Goal: Task Accomplishment & Management: Manage account settings

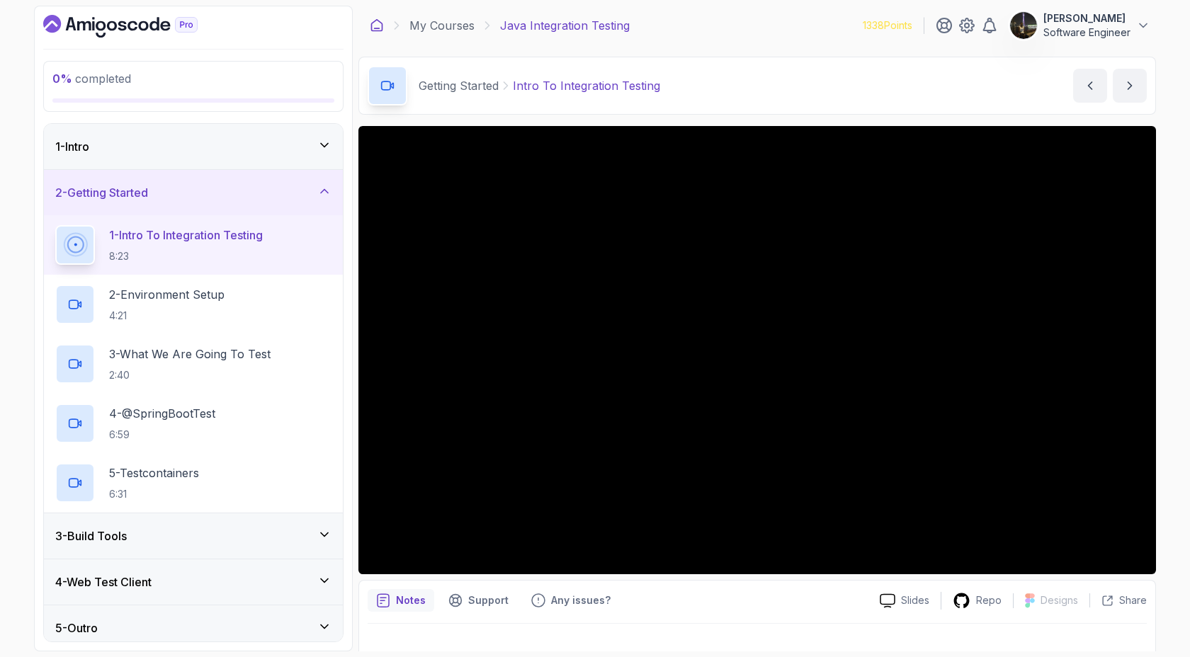
click at [379, 29] on icon at bounding box center [377, 25] width 14 height 14
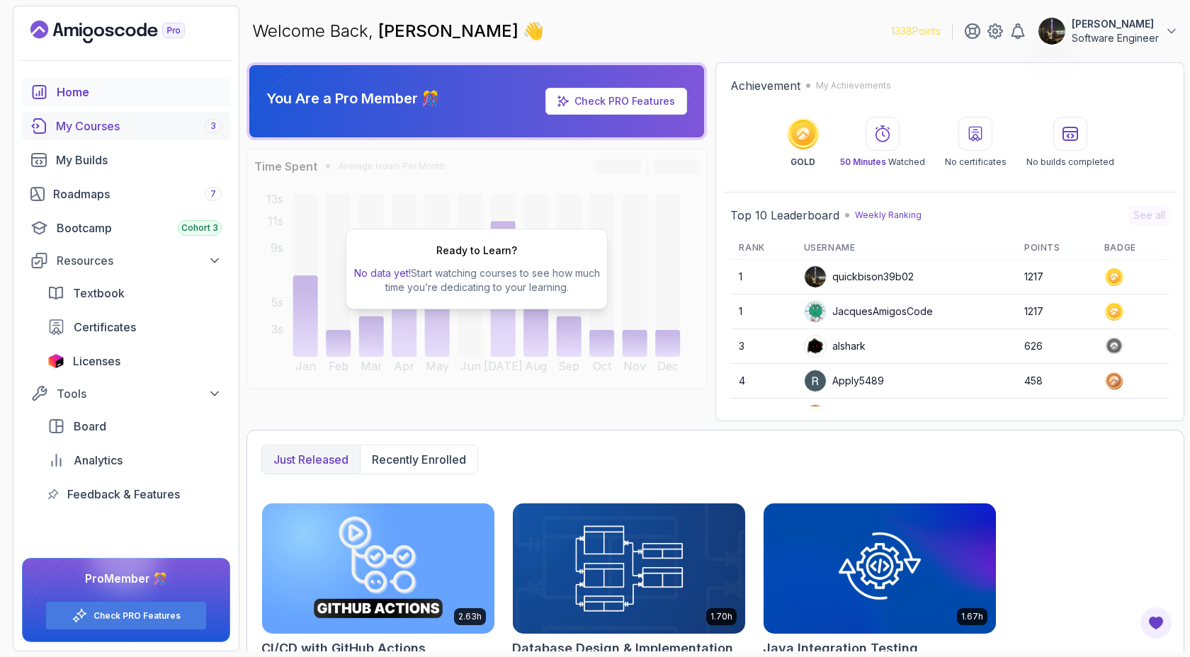
click at [81, 125] on div "My Courses 3" at bounding box center [139, 126] width 166 height 17
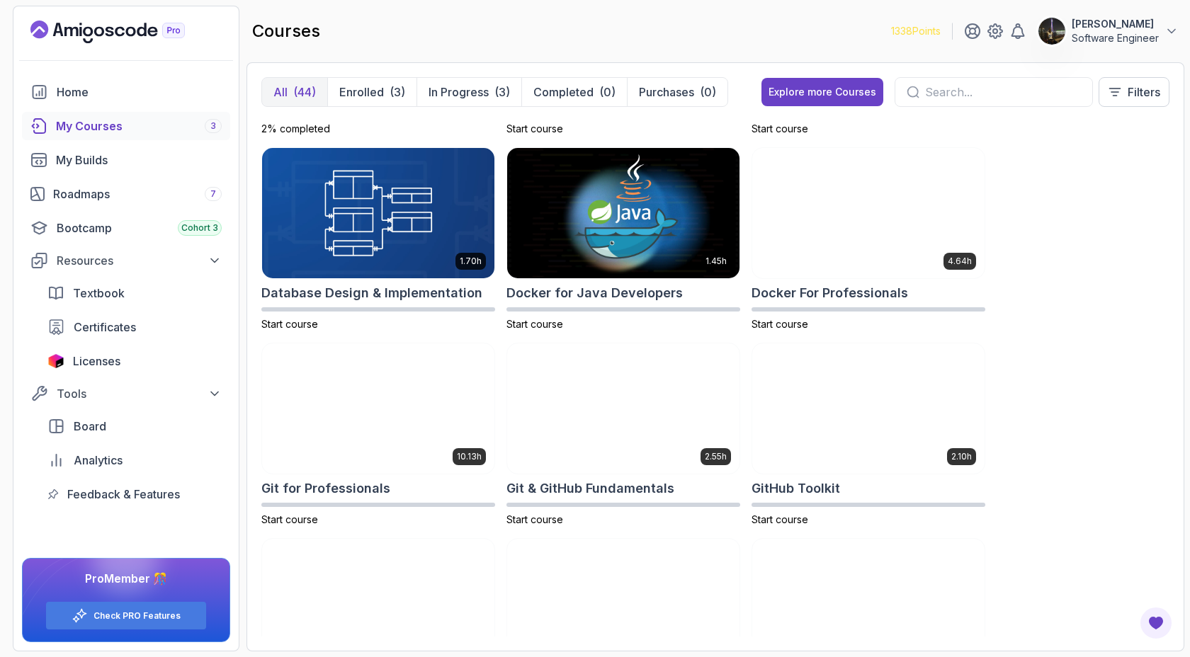
scroll to position [303, 0]
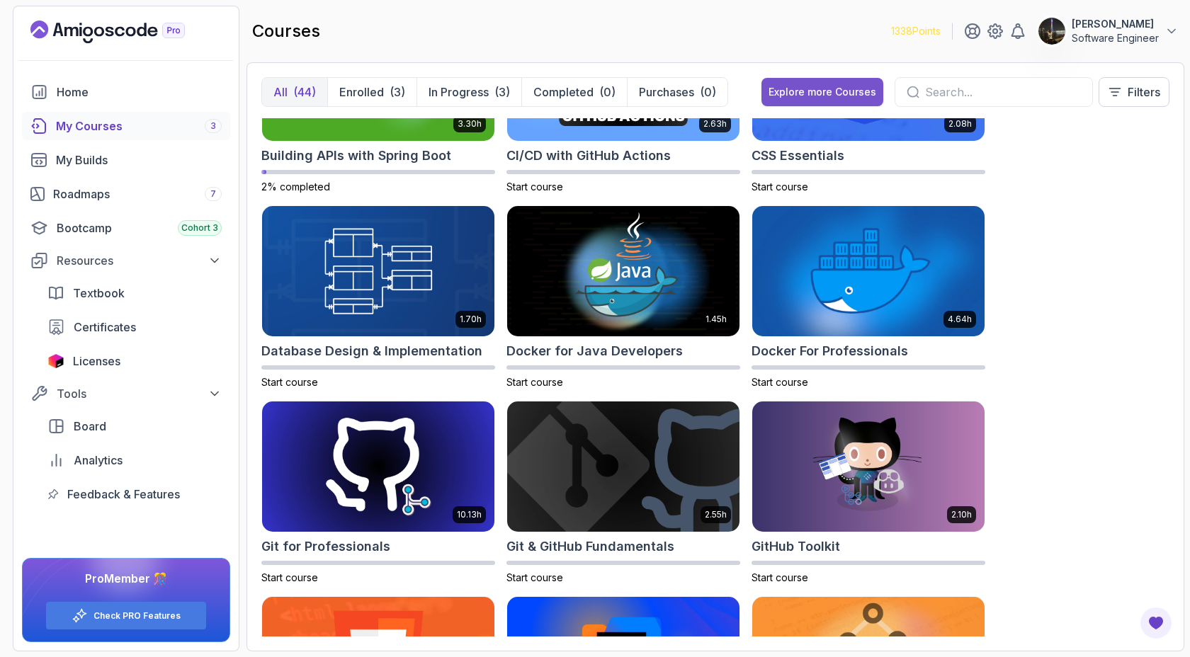
click at [824, 82] on button "Explore more Courses" at bounding box center [822, 92] width 122 height 28
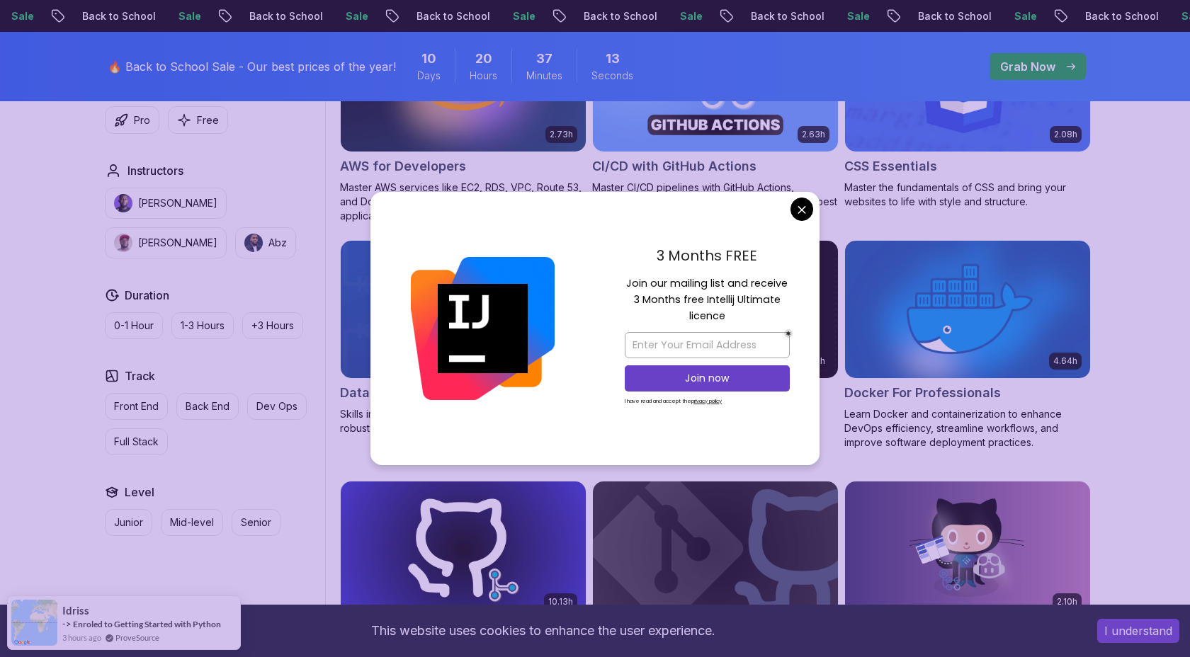
scroll to position [1222, 0]
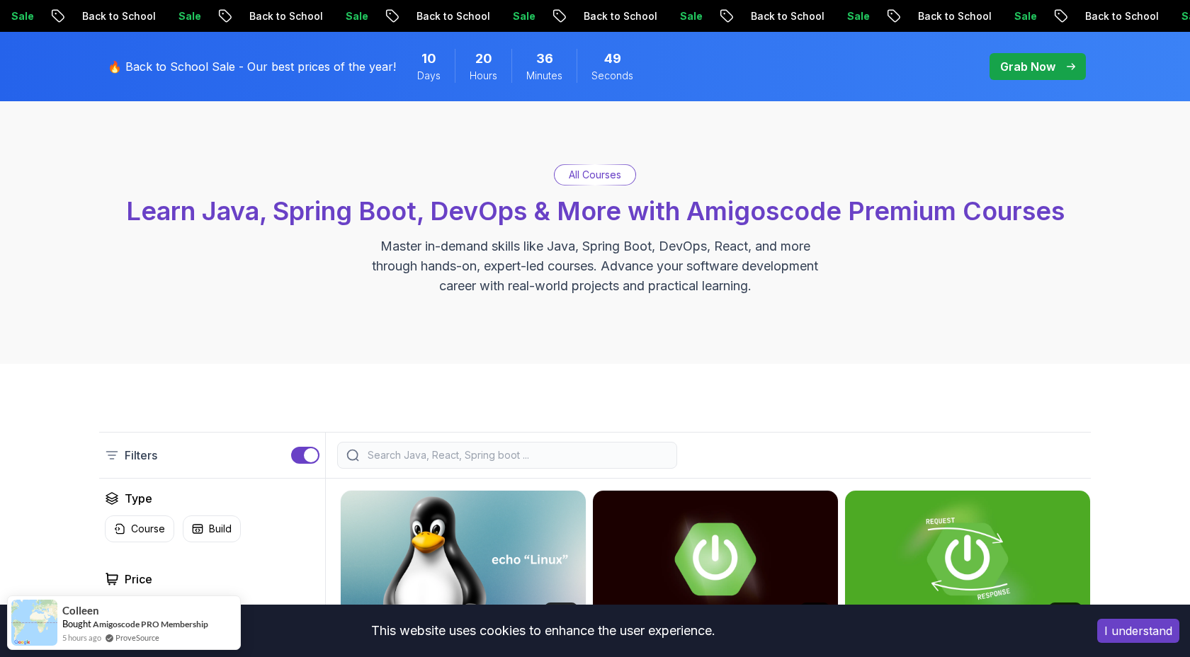
scroll to position [89, 0]
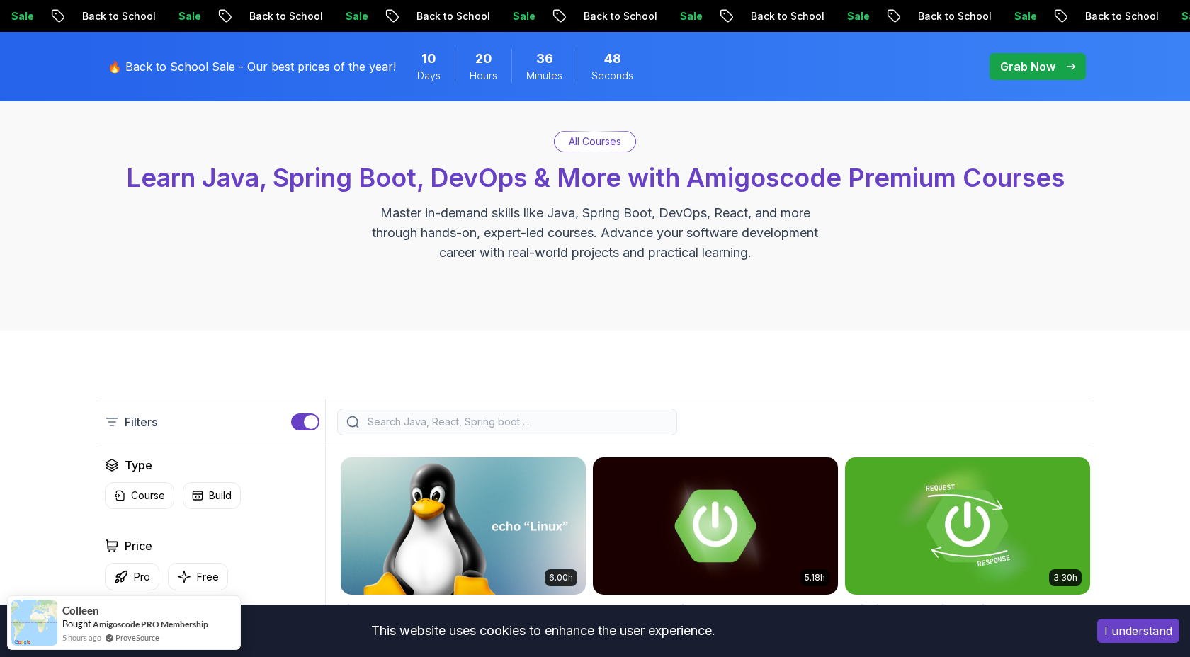
click at [487, 416] on input "search" at bounding box center [516, 422] width 303 height 14
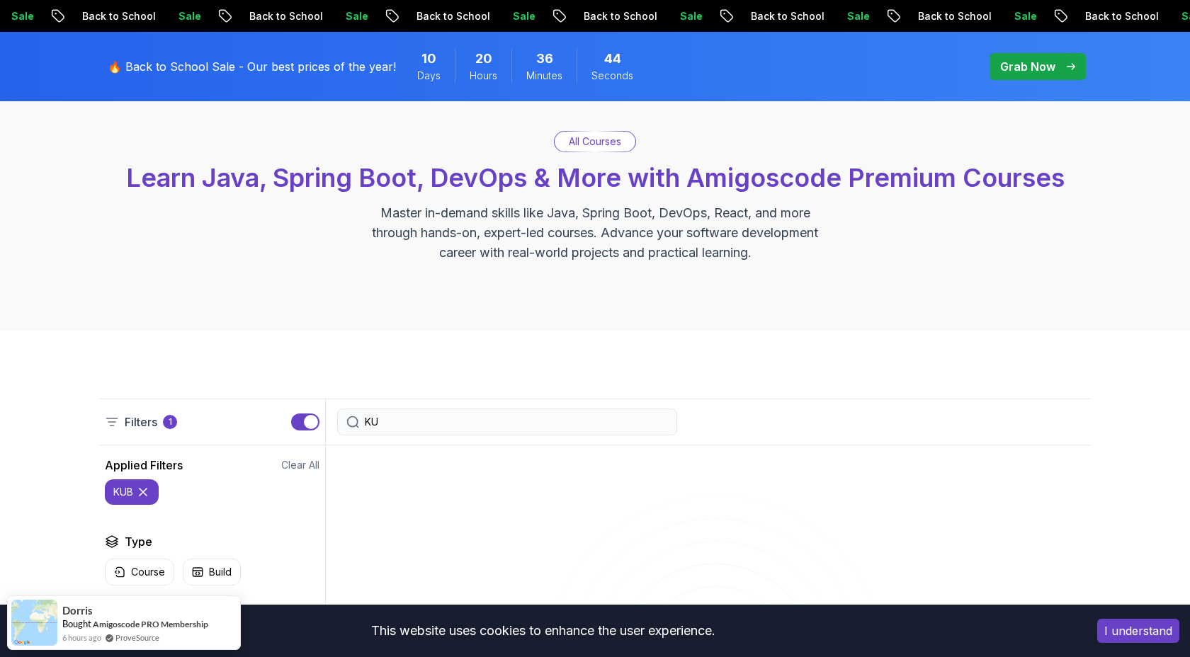
type input "K"
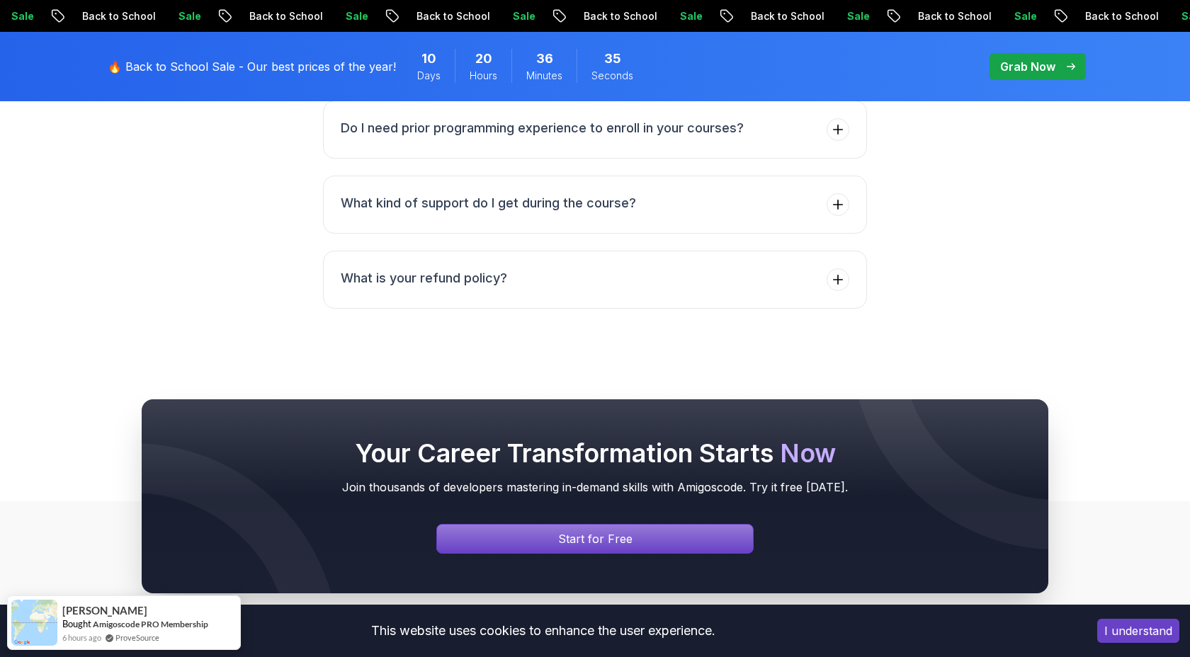
scroll to position [6491, 0]
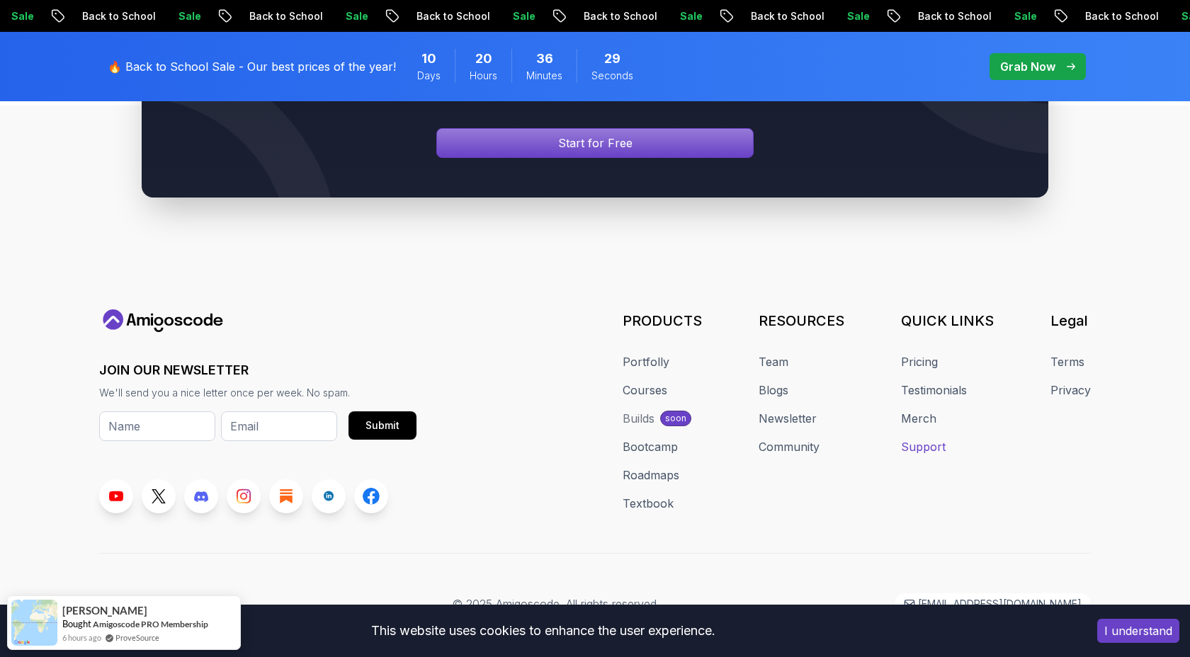
click at [929, 438] on link "Support" at bounding box center [923, 446] width 45 height 17
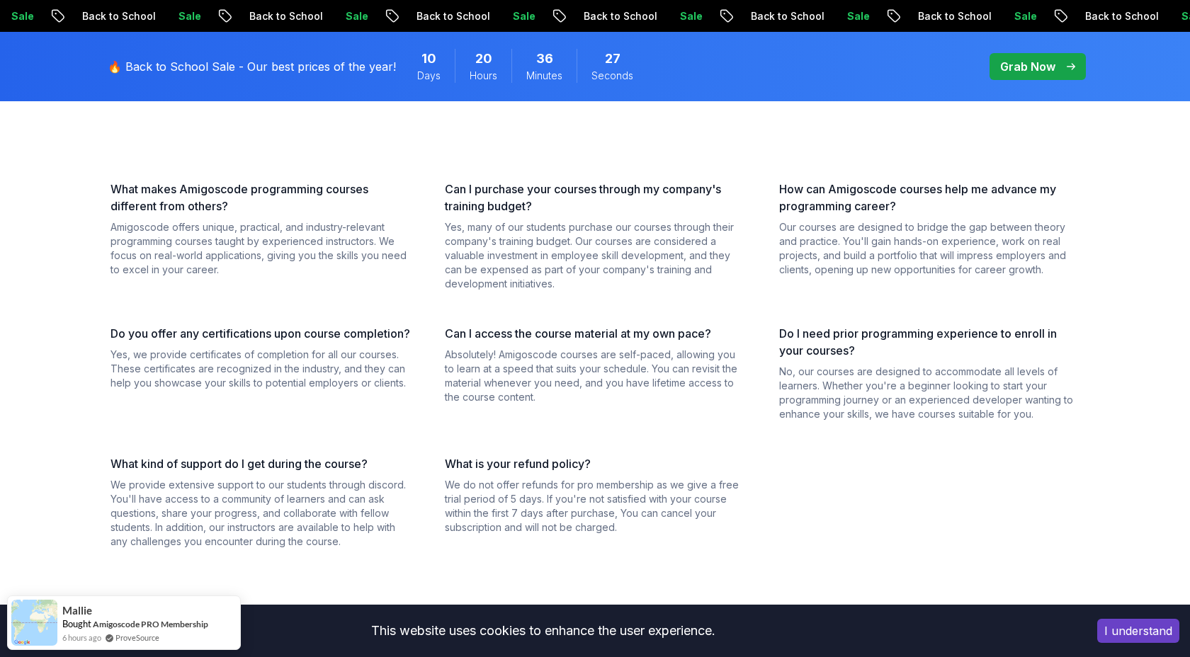
scroll to position [943, 0]
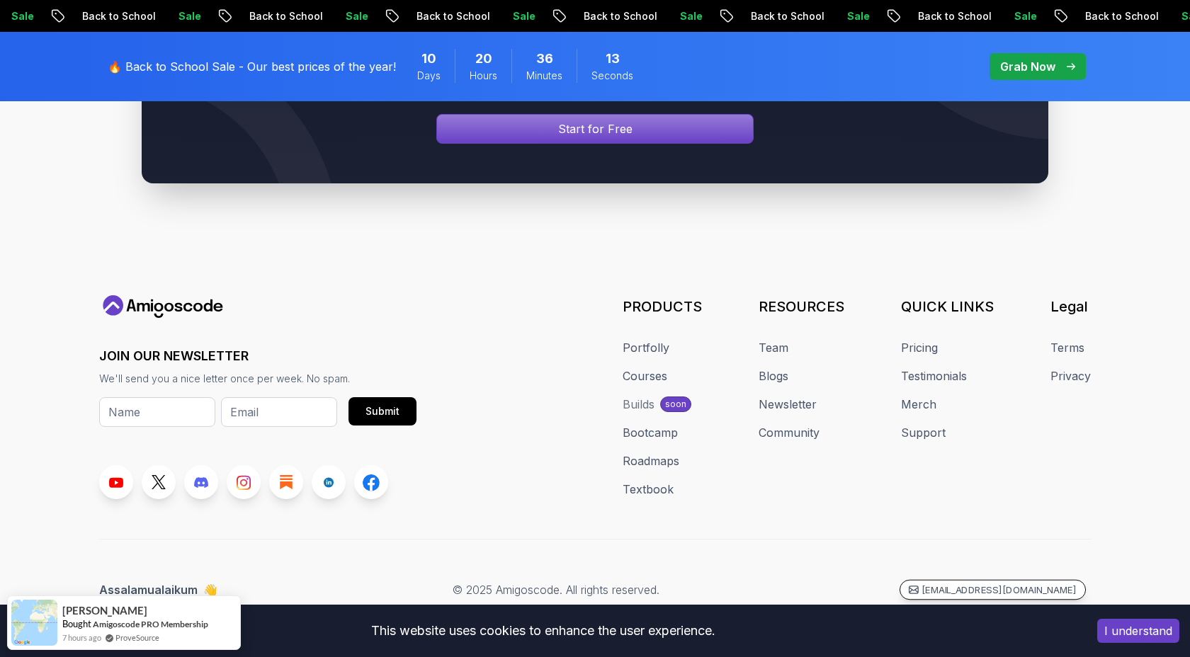
click at [1021, 591] on p "hello@amigoscode.com" at bounding box center [998, 590] width 155 height 13
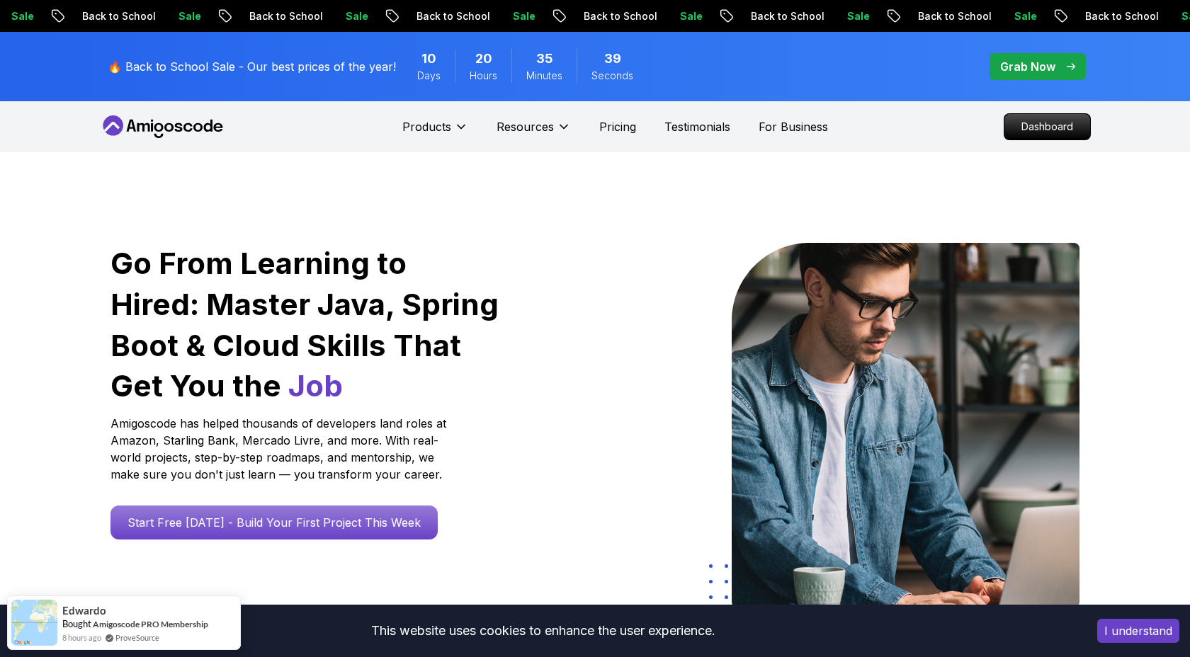
click at [1156, 641] on button "I understand" at bounding box center [1138, 631] width 82 height 24
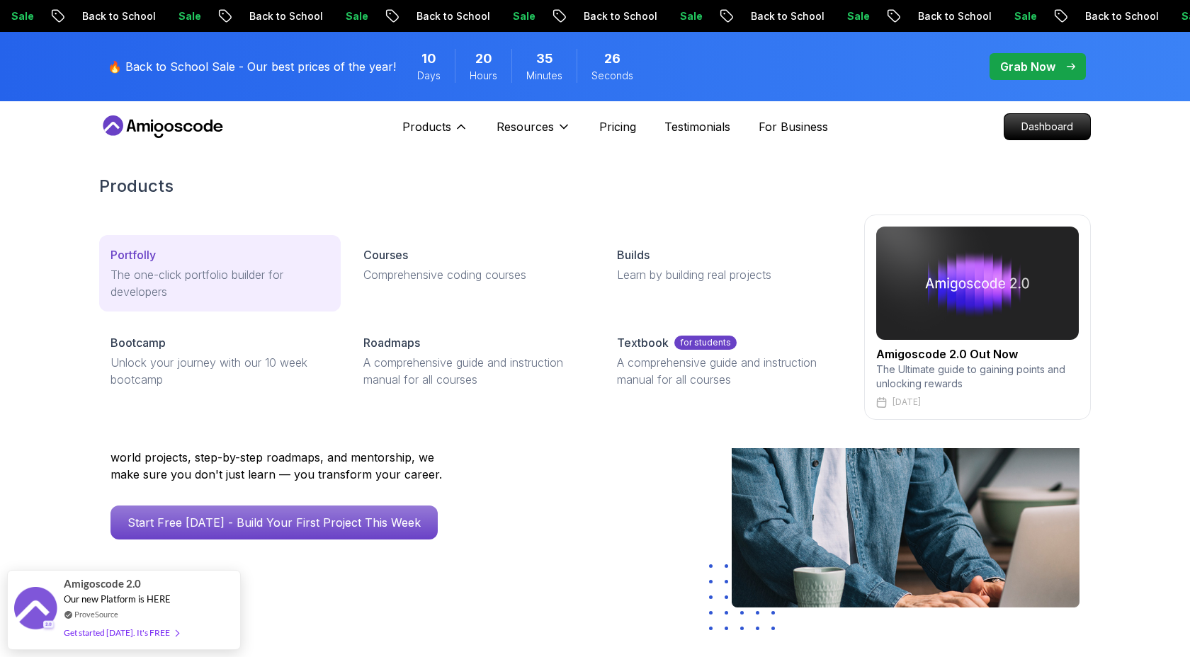
click at [244, 273] on p "The one-click portfolio builder for developers" at bounding box center [219, 283] width 219 height 34
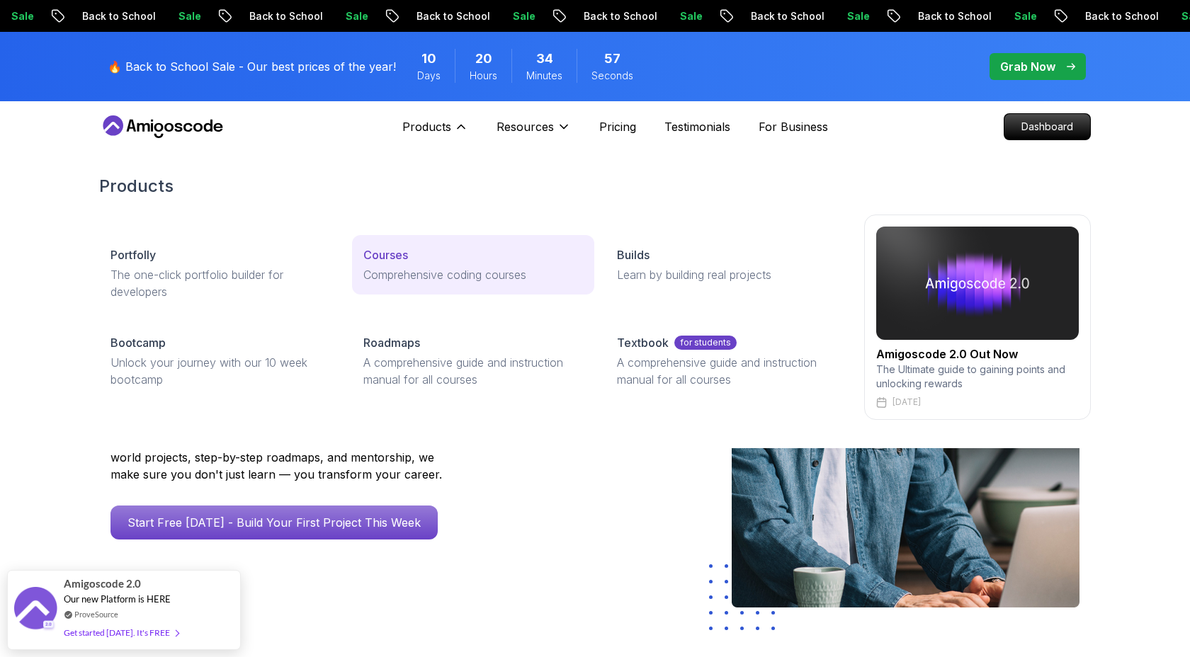
click at [427, 272] on p "Comprehensive coding courses" at bounding box center [472, 274] width 219 height 17
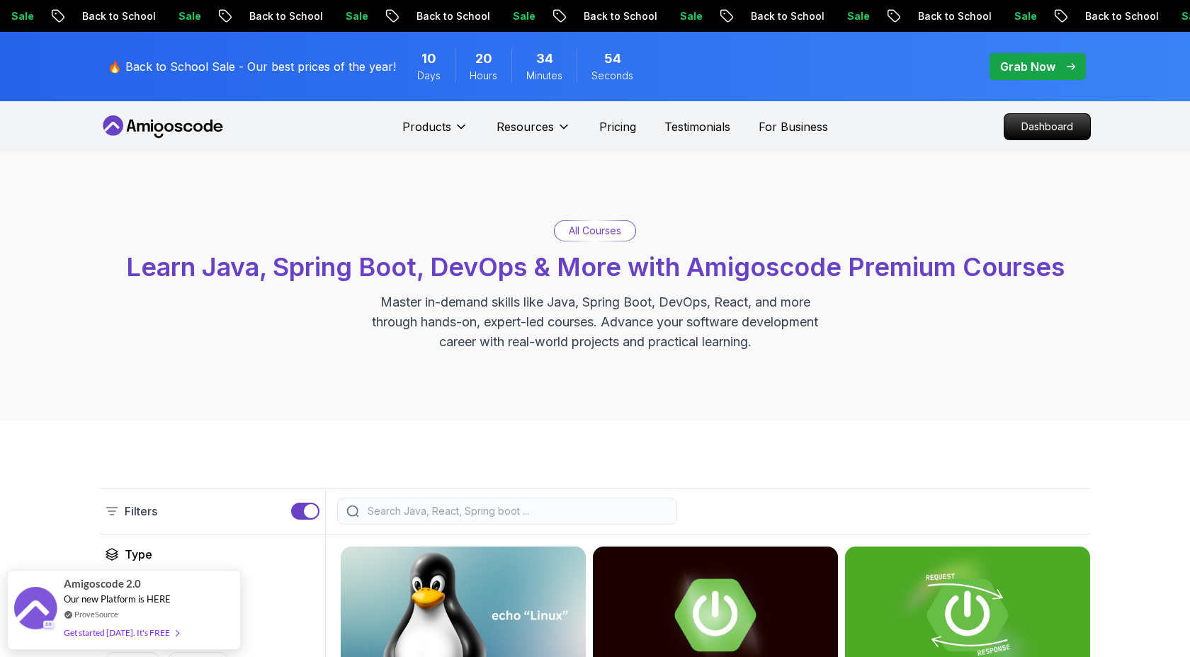
click at [573, 229] on p "All Courses" at bounding box center [595, 231] width 52 height 14
click at [602, 225] on p "All Courses" at bounding box center [595, 231] width 52 height 14
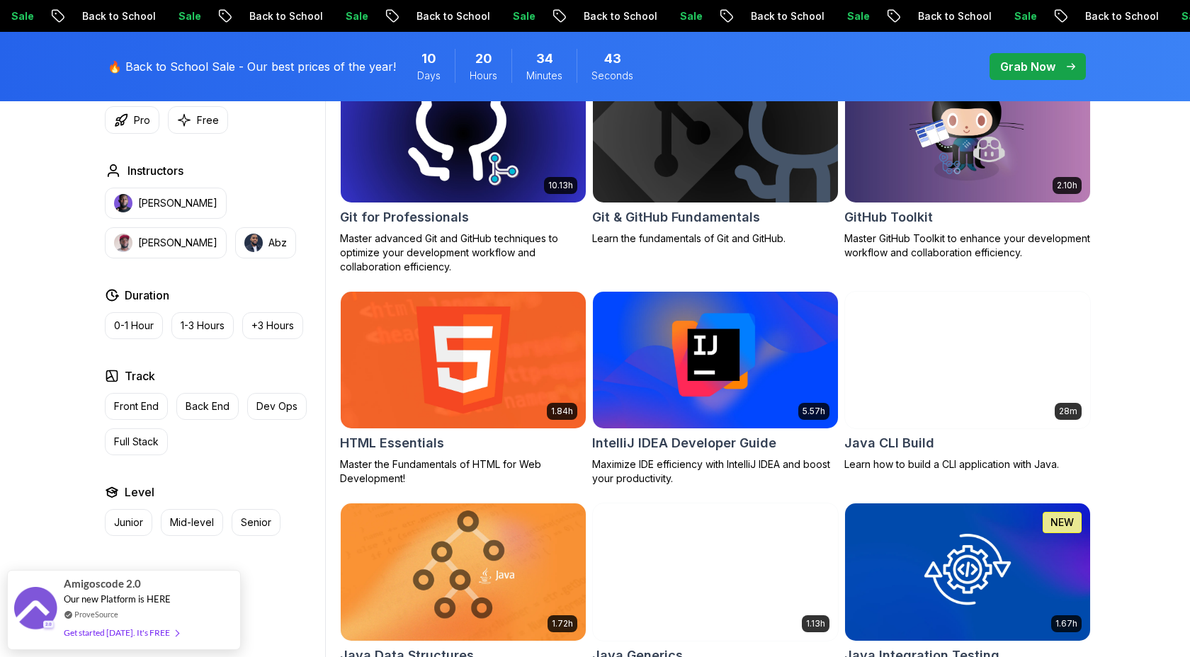
scroll to position [1606, 0]
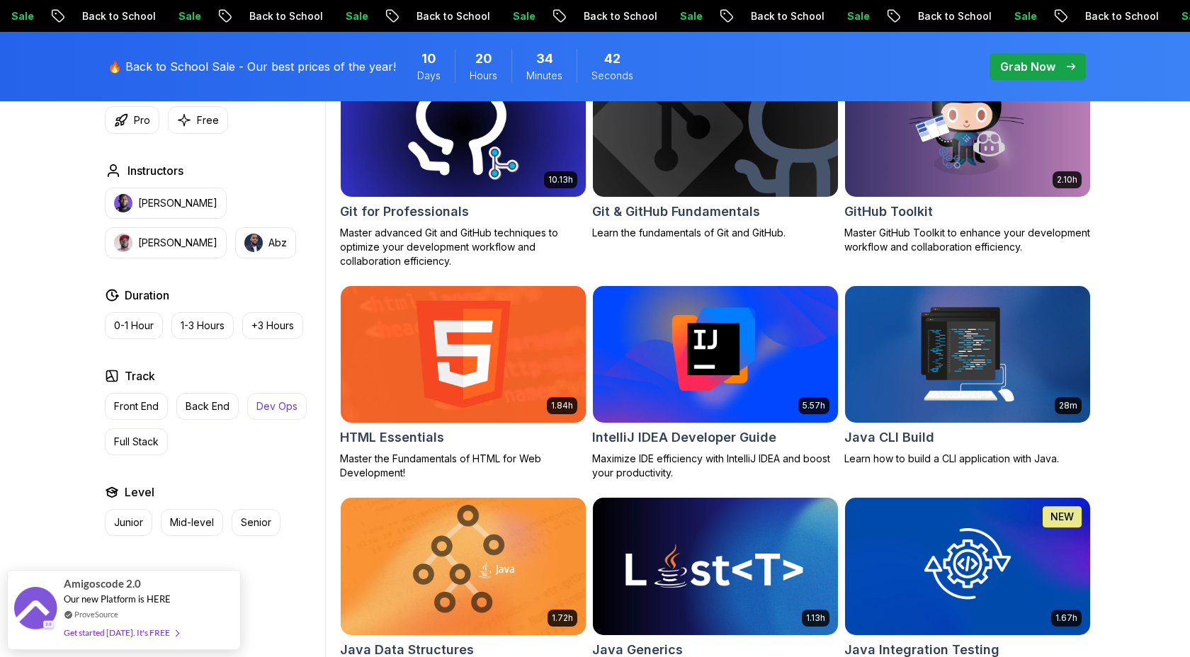
click at [274, 406] on p "Dev Ops" at bounding box center [276, 406] width 41 height 14
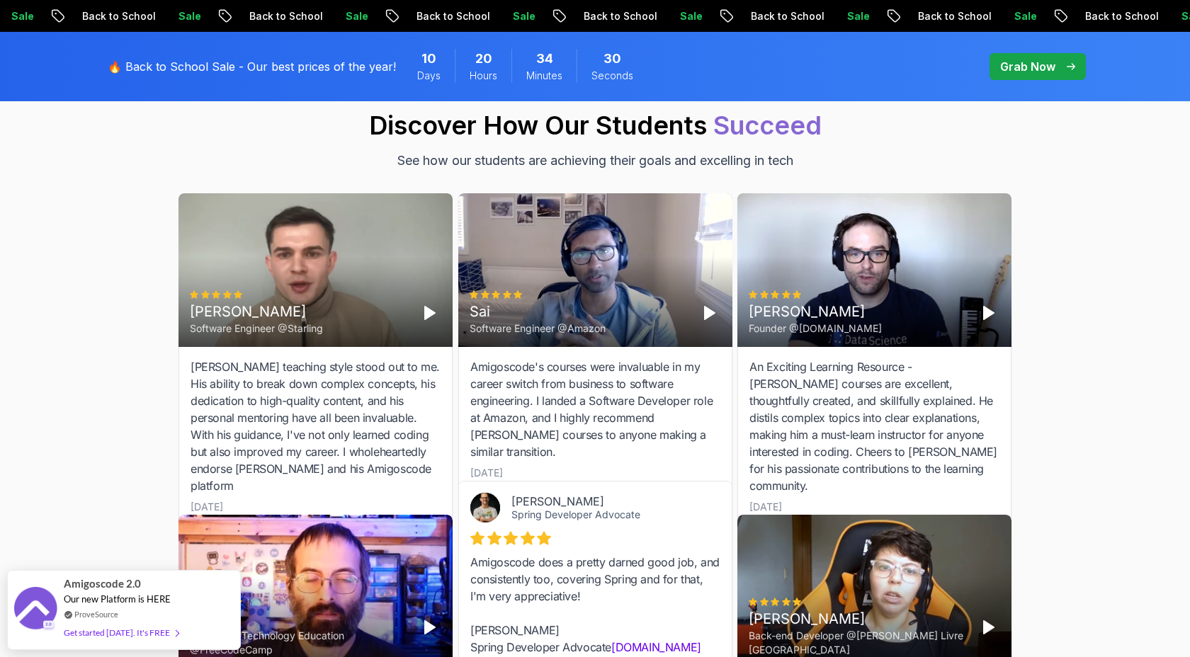
scroll to position [1518, 0]
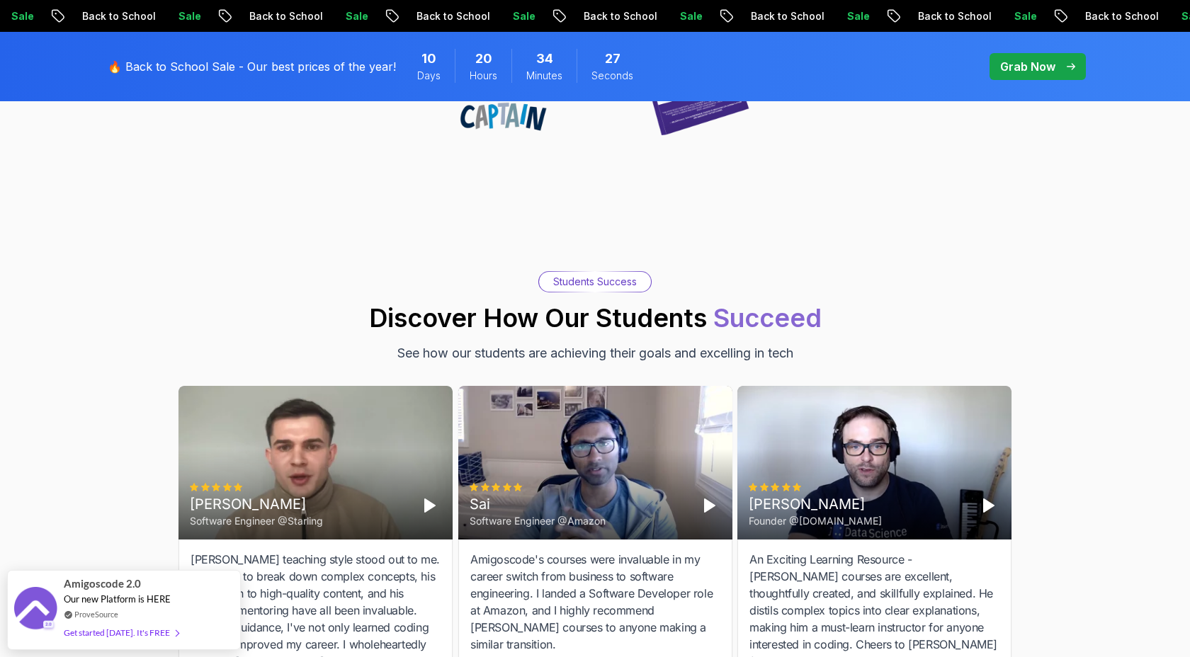
click at [1028, 64] on p "Grab Now" at bounding box center [1027, 66] width 55 height 17
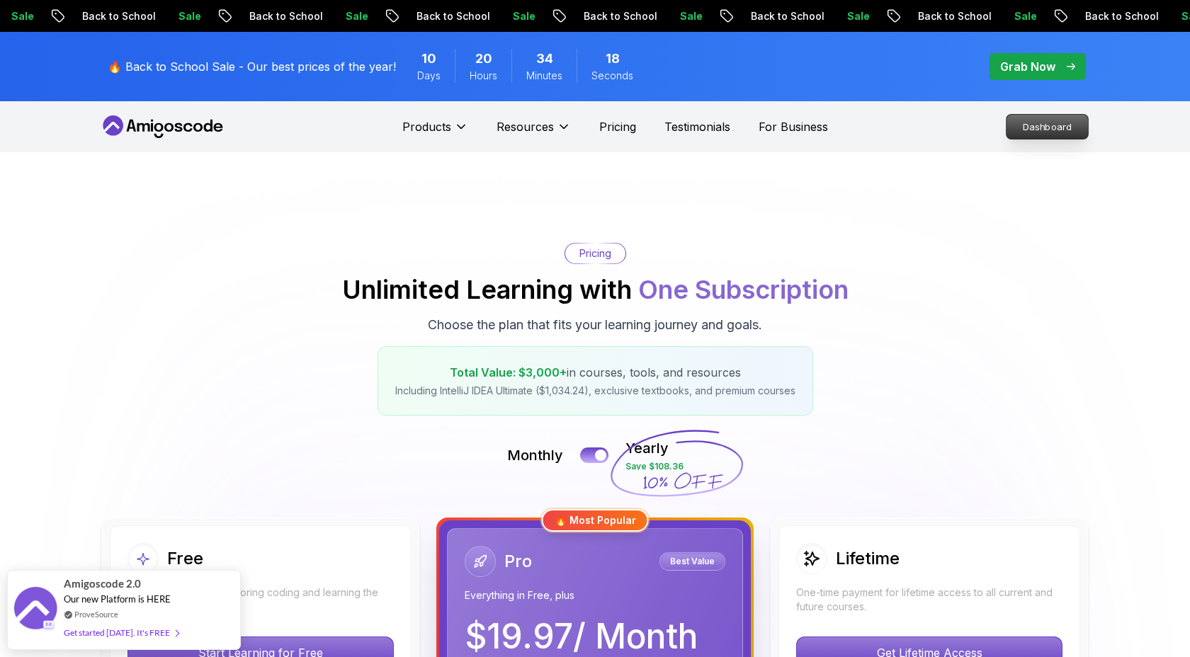
click at [1021, 119] on p "Dashboard" at bounding box center [1046, 127] width 81 height 24
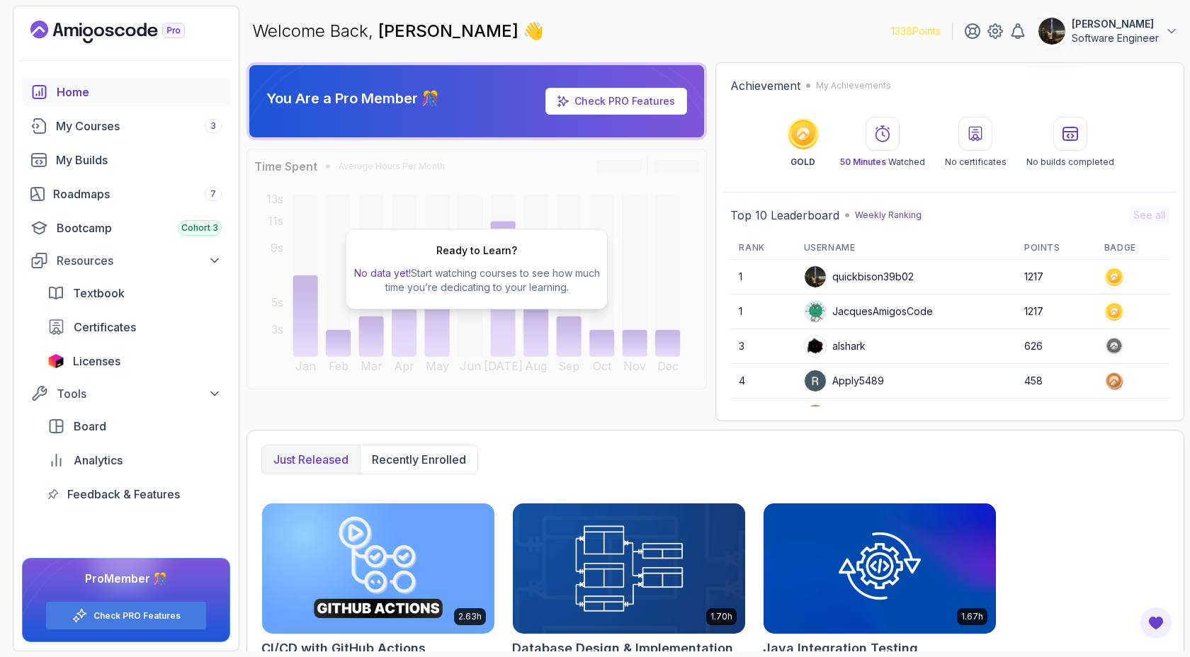
click at [1147, 31] on p "Software Engineer" at bounding box center [1115, 38] width 87 height 14
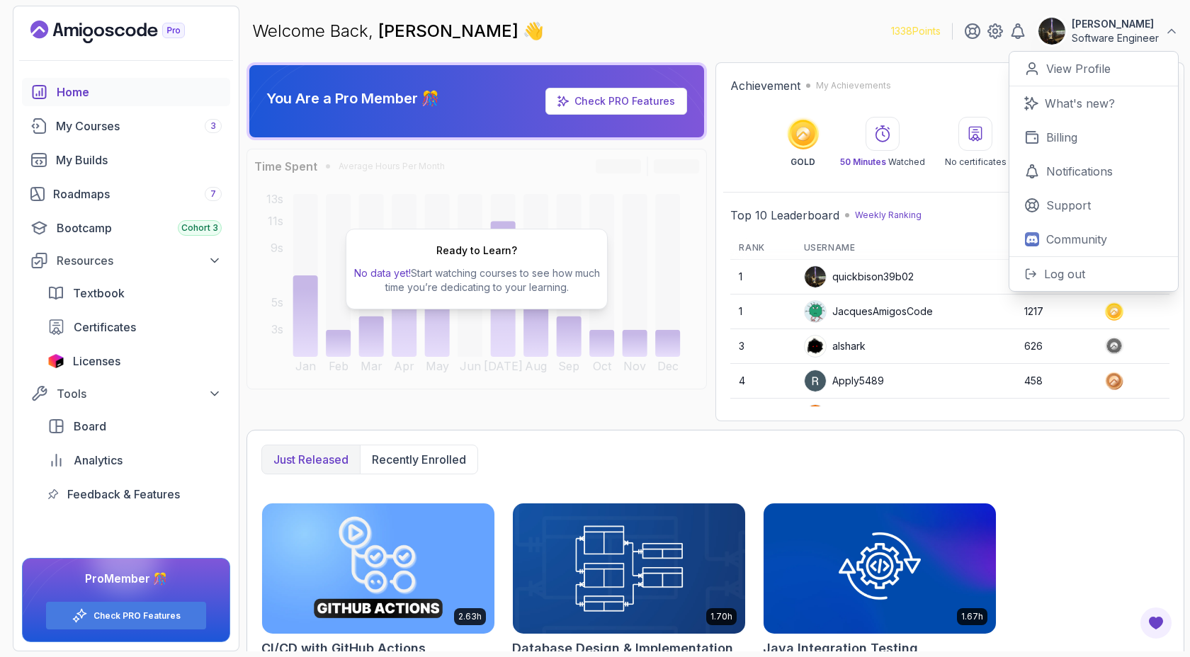
click at [951, 91] on div "Achievement My Achievements" at bounding box center [949, 85] width 439 height 17
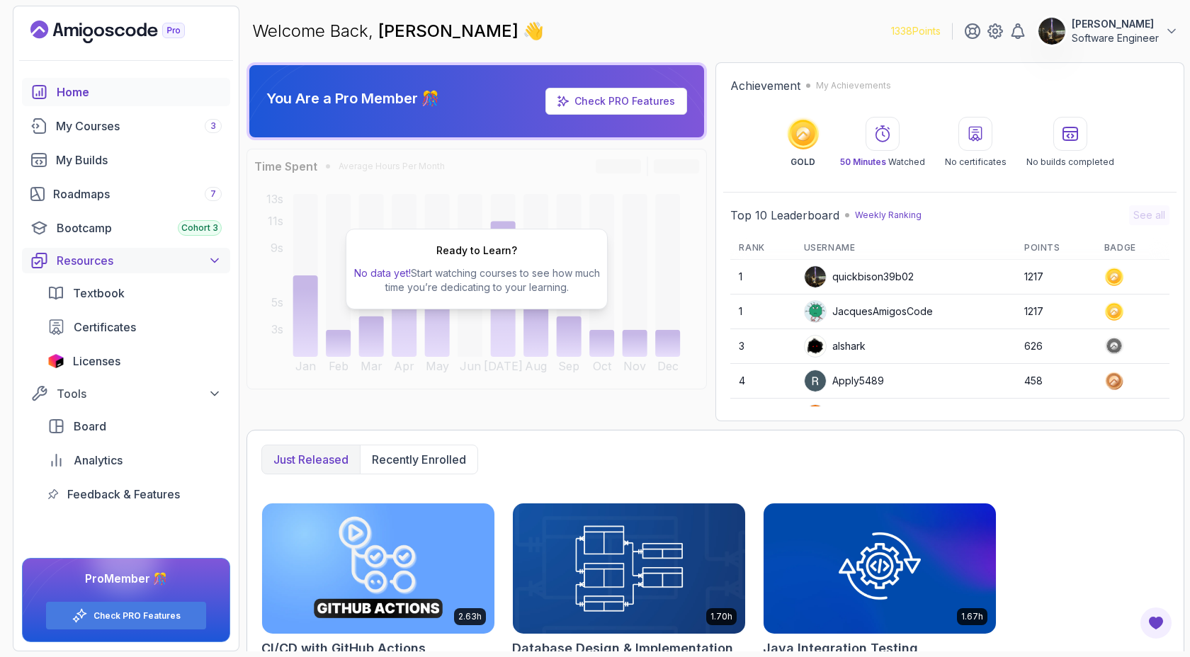
click at [215, 251] on button "Resources" at bounding box center [126, 260] width 208 height 25
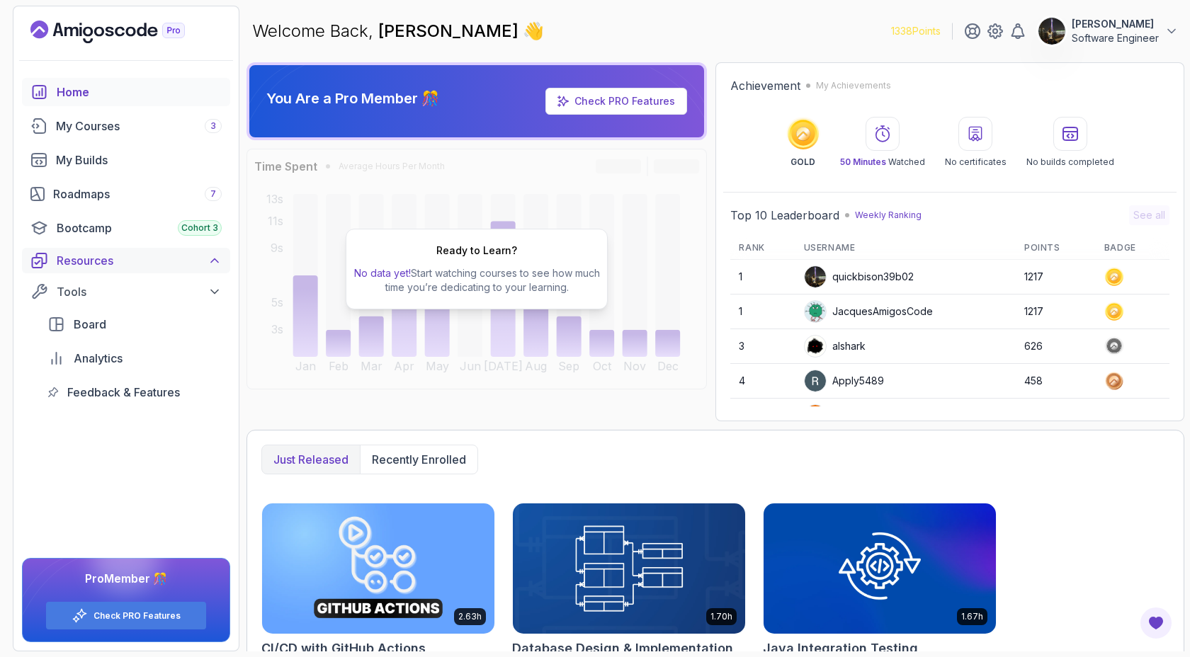
click at [215, 251] on button "Resources" at bounding box center [126, 260] width 208 height 25
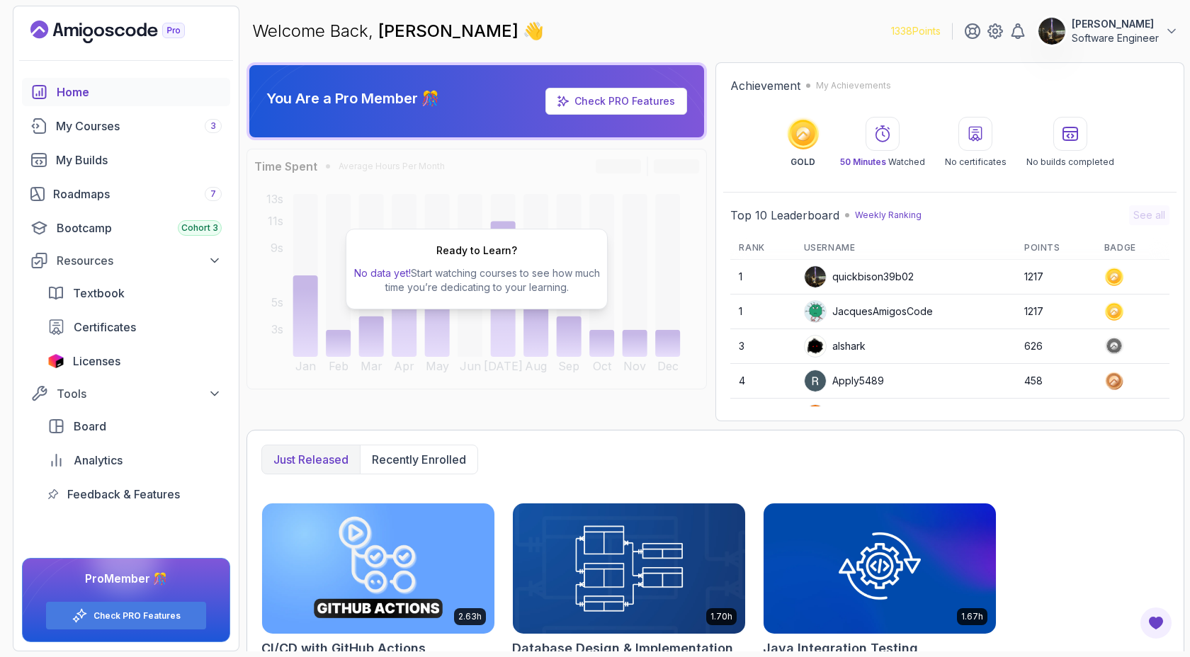
click at [142, 96] on div "Home" at bounding box center [139, 92] width 165 height 17
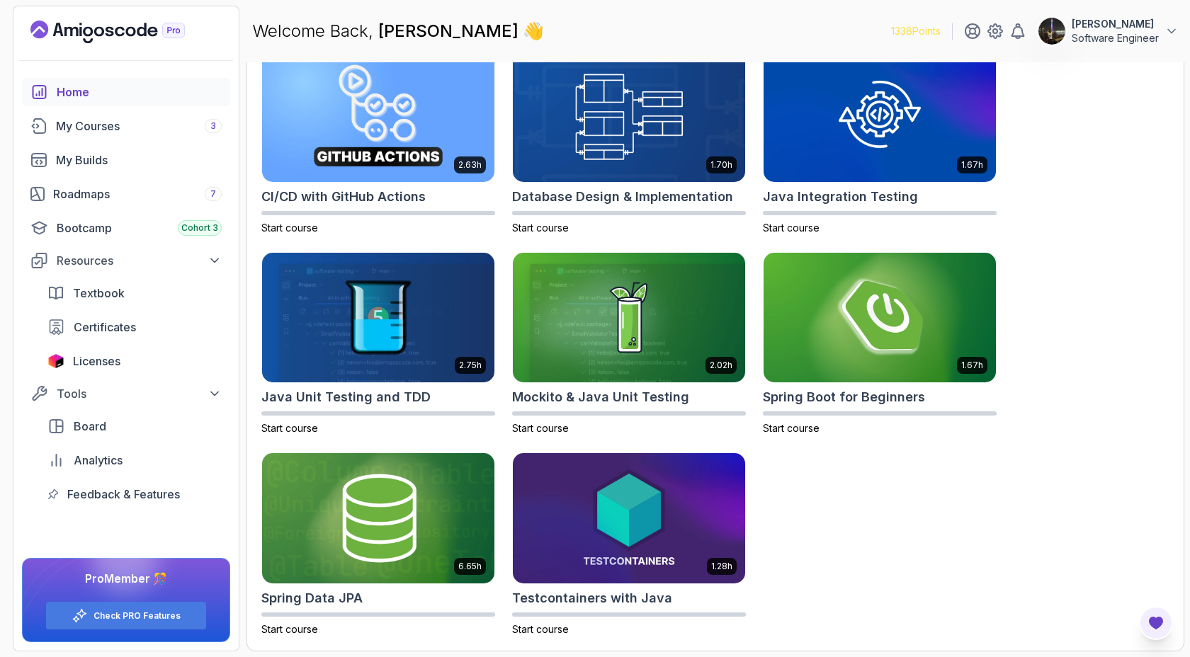
click at [1155, 623] on icon "Open Feedback Button" at bounding box center [1156, 623] width 14 height 13
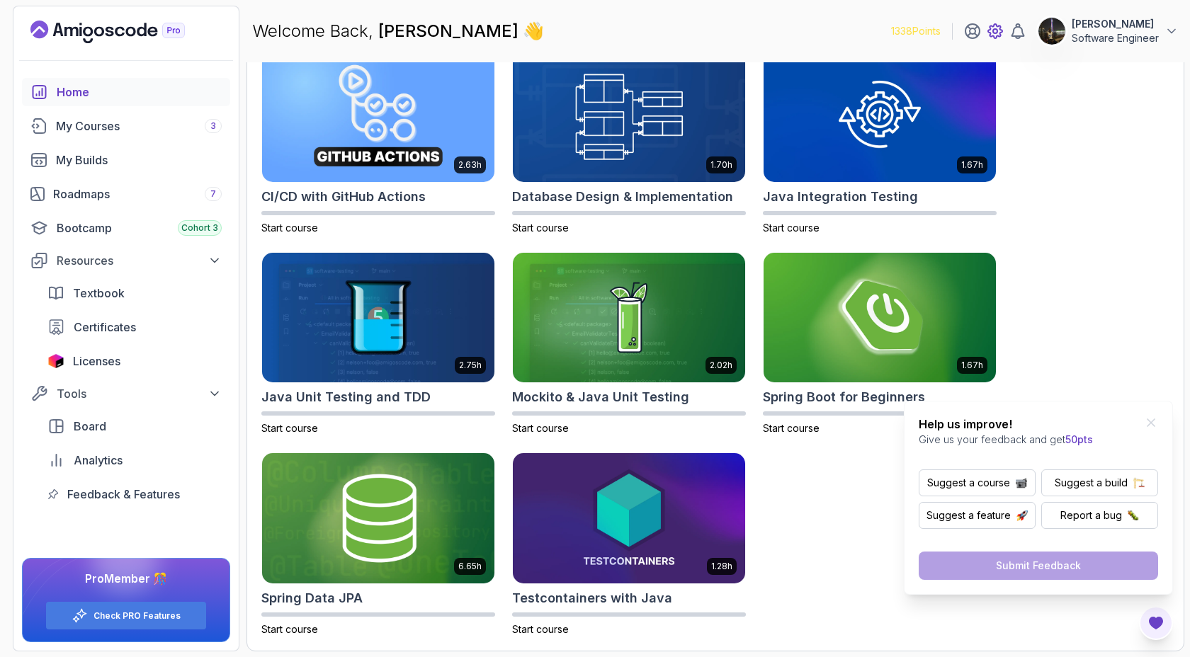
click at [991, 30] on icon at bounding box center [995, 31] width 17 height 17
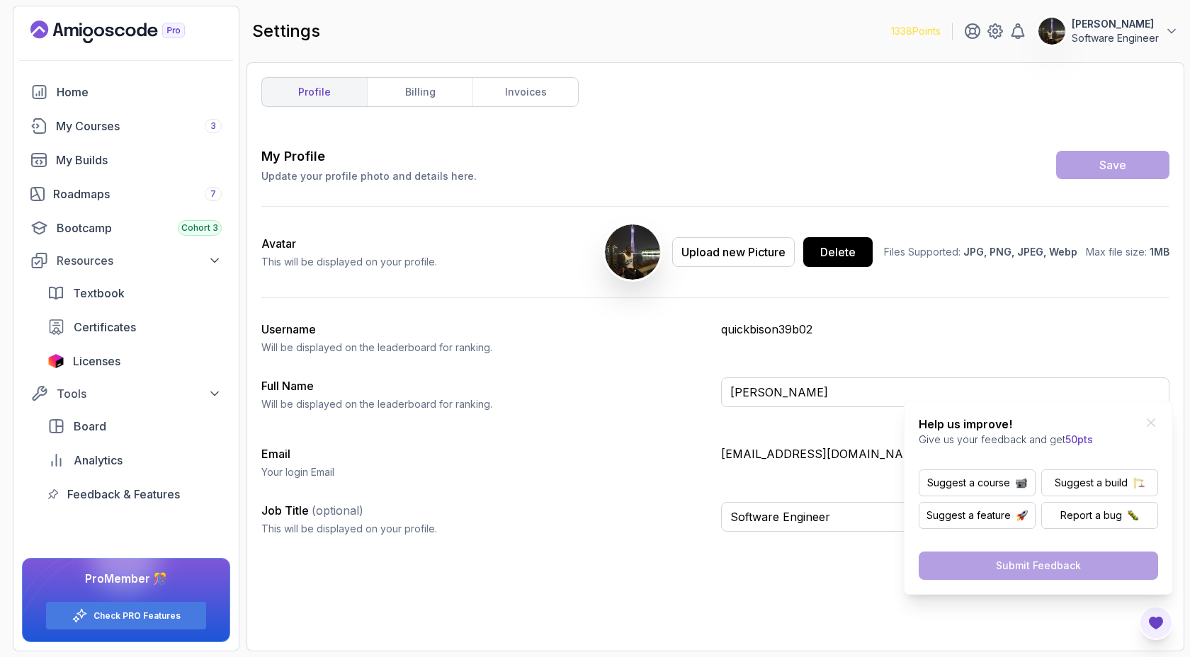
click at [106, 36] on icon "Landing page" at bounding box center [107, 32] width 154 height 23
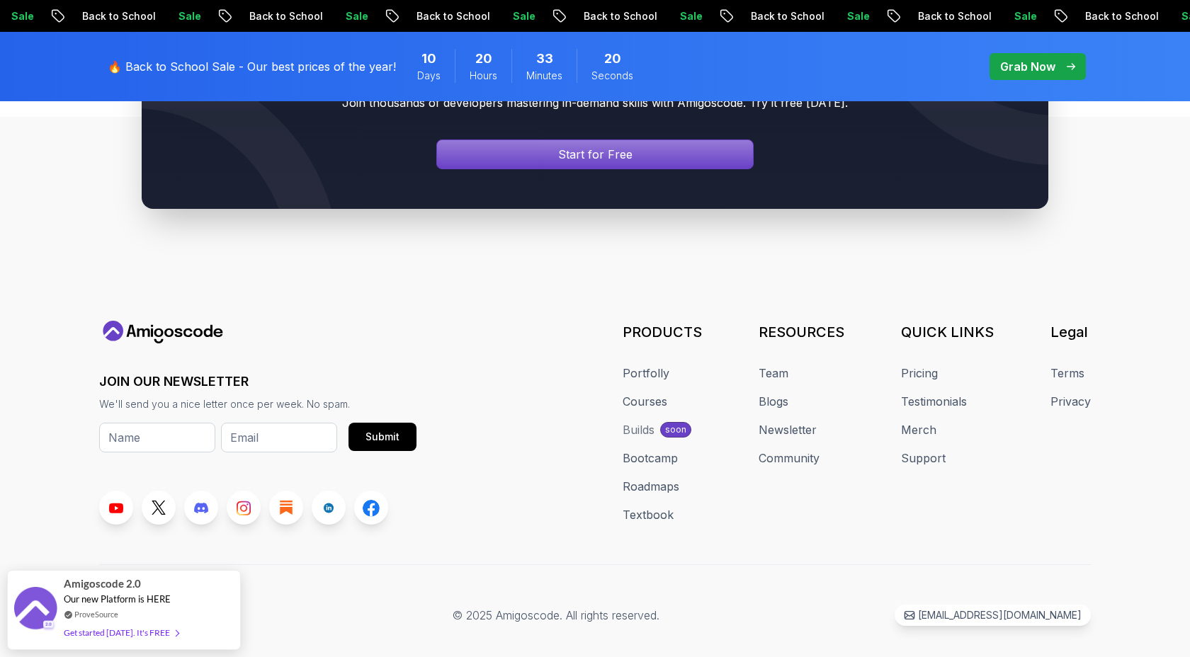
scroll to position [5379, 0]
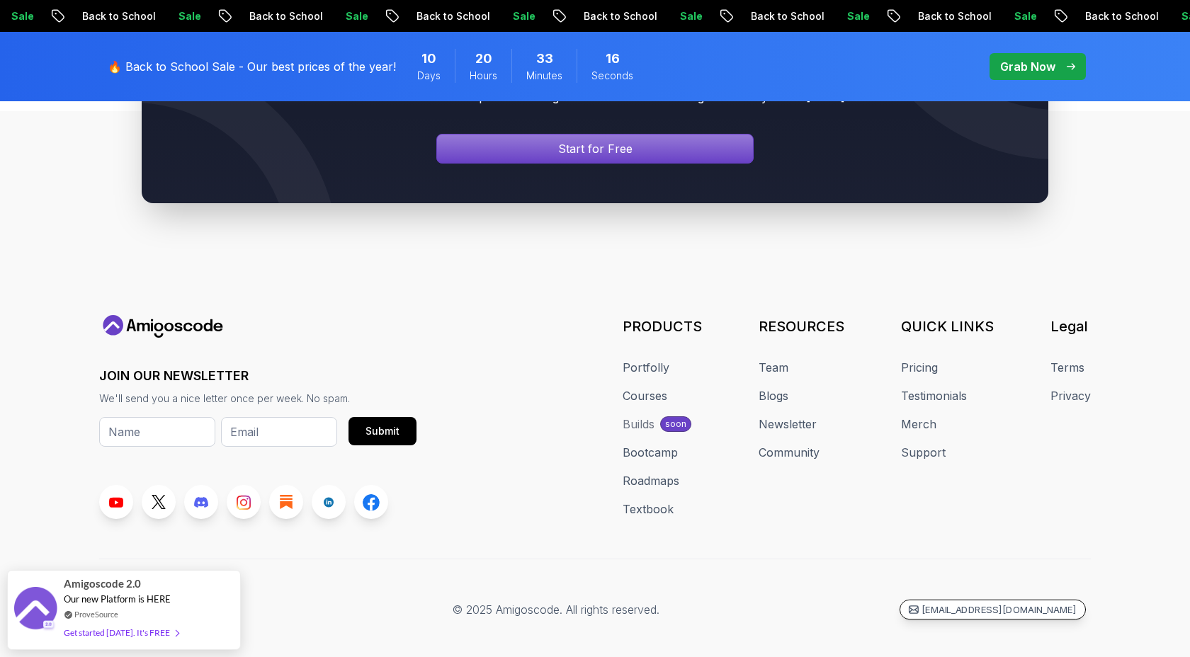
click at [1028, 603] on p "hello@amigoscode.com" at bounding box center [998, 609] width 155 height 13
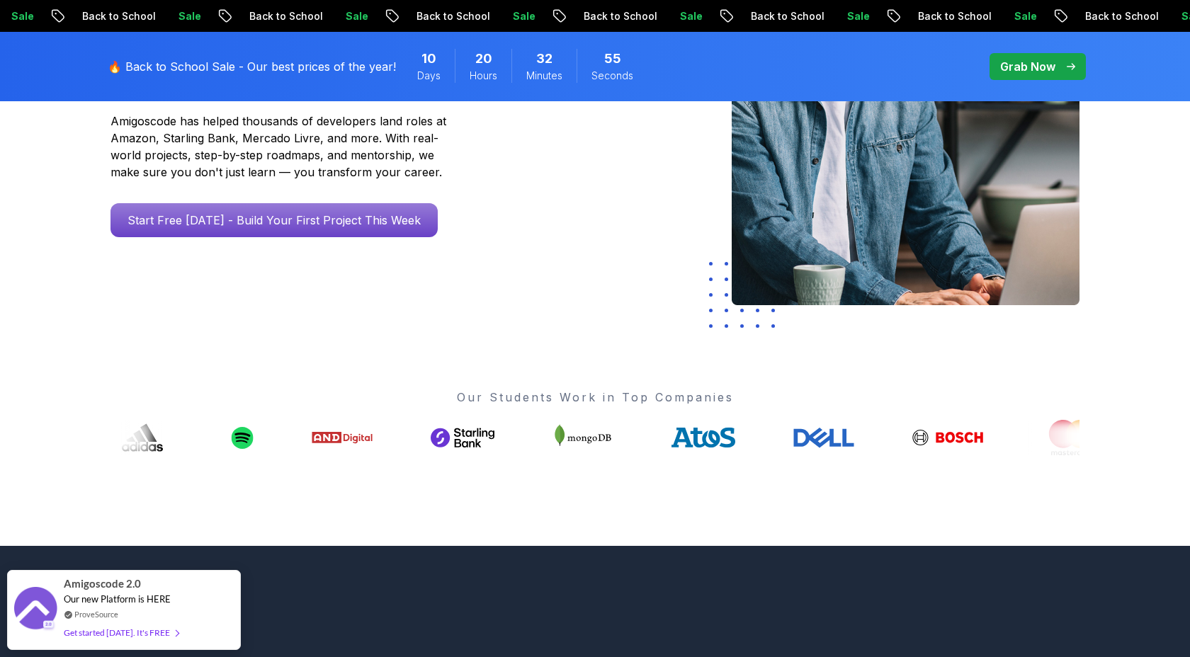
scroll to position [0, 0]
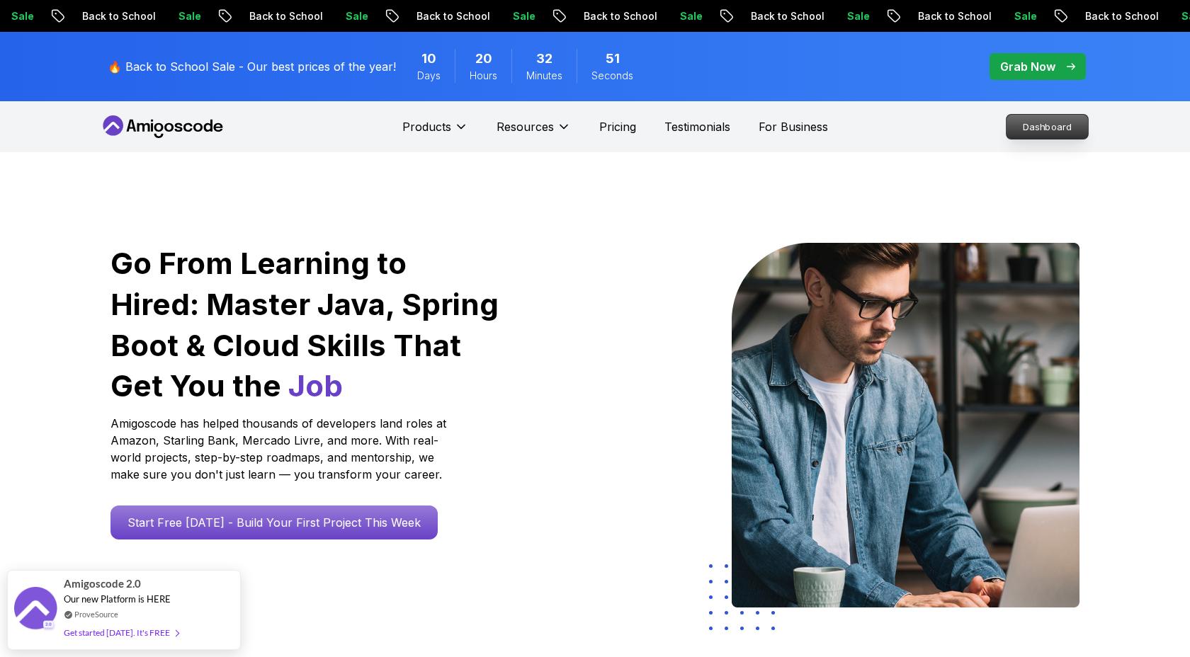
click at [1052, 135] on p "Dashboard" at bounding box center [1046, 127] width 81 height 24
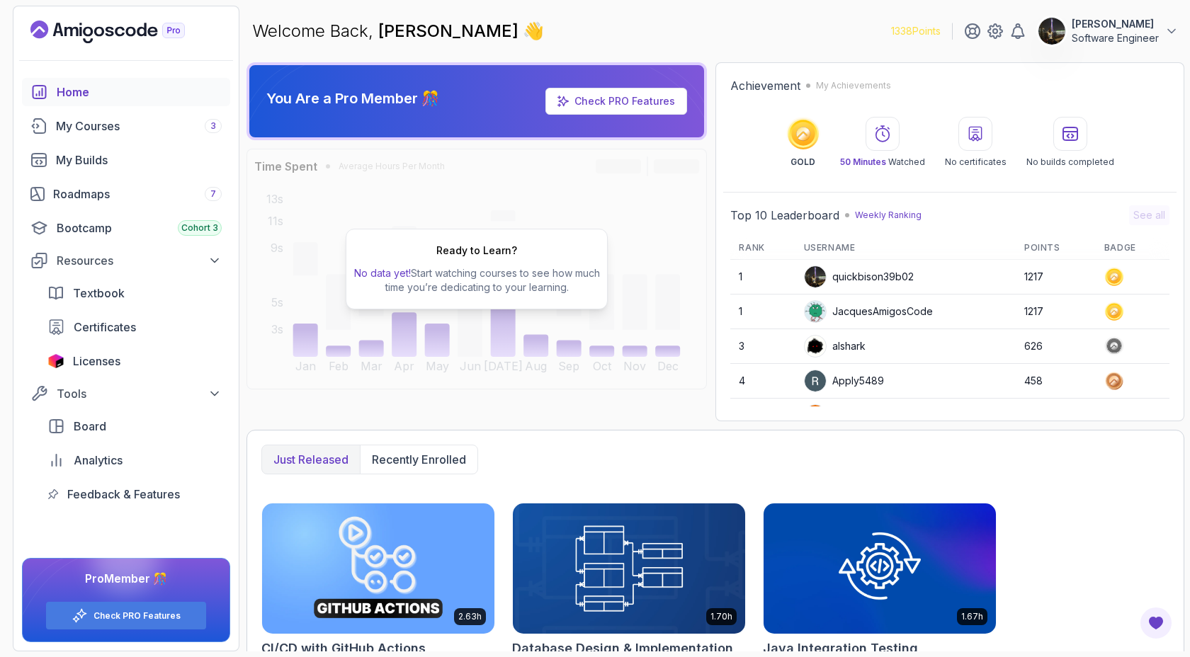
click at [1142, 25] on p "[PERSON_NAME]" at bounding box center [1115, 24] width 87 height 14
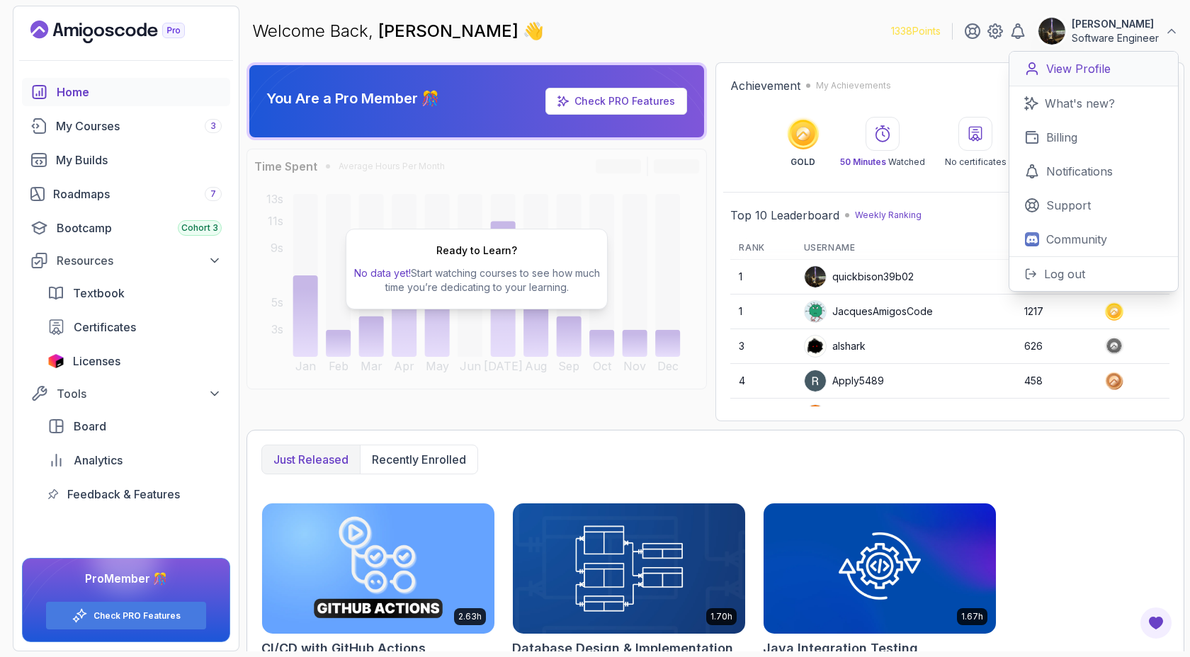
click at [1089, 72] on p "View Profile" at bounding box center [1078, 68] width 64 height 17
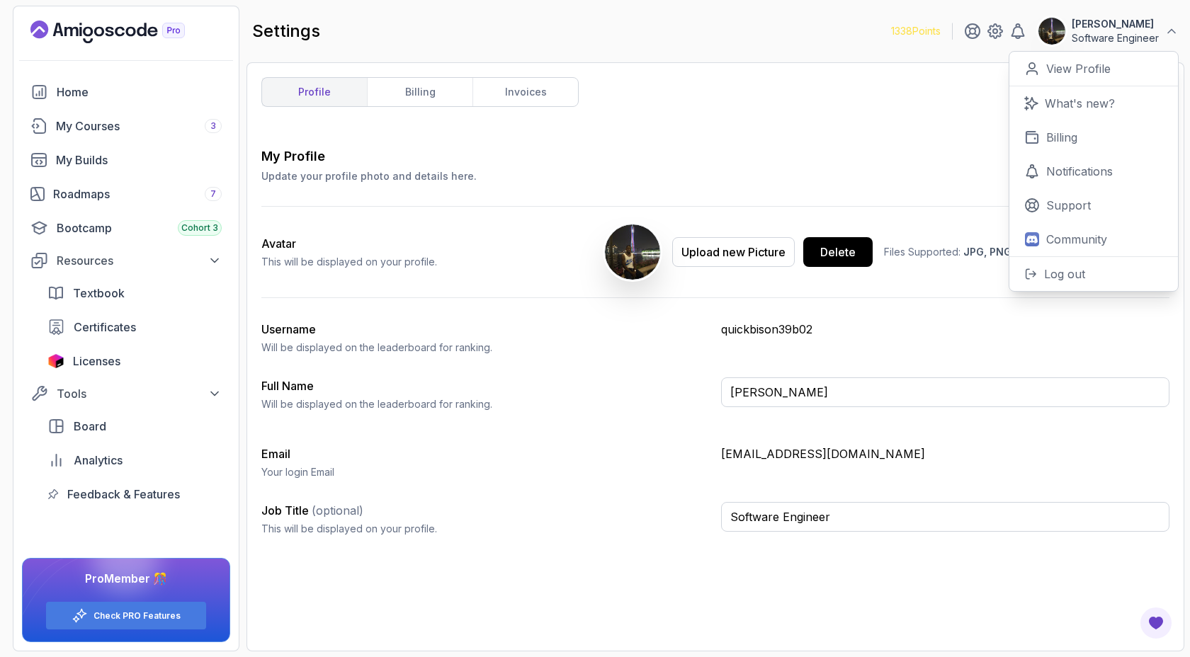
click at [863, 455] on p "akogwuemmanuel57@gmail.com" at bounding box center [945, 454] width 448 height 17
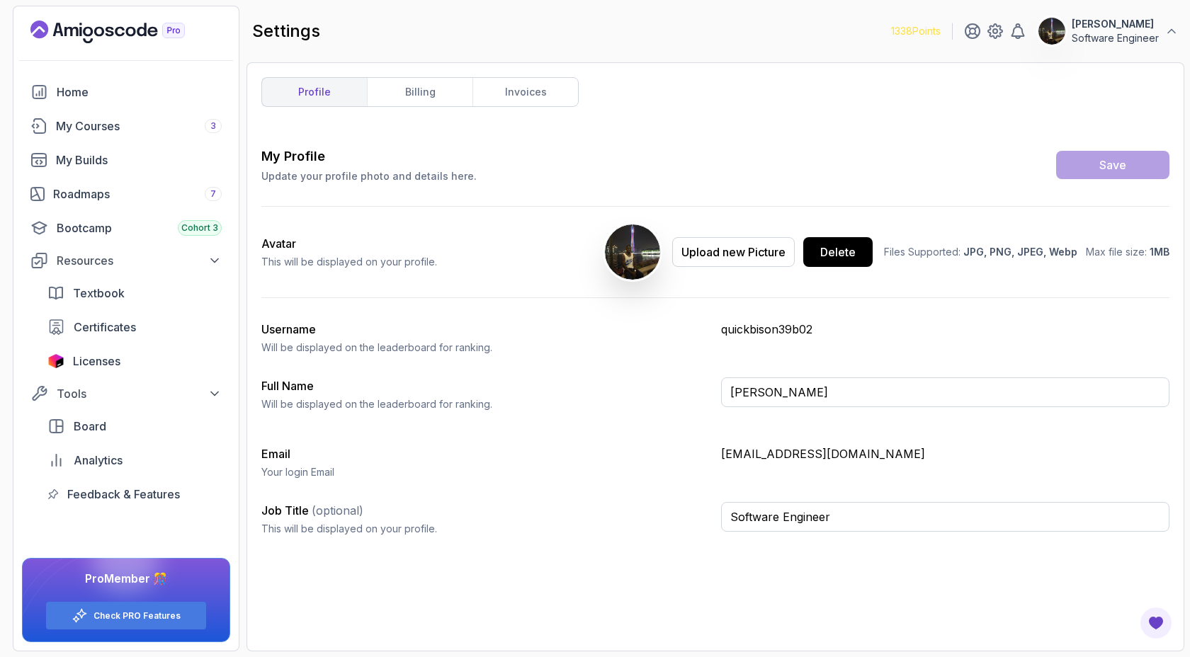
click at [863, 455] on p "akogwuemmanuel57@gmail.com" at bounding box center [945, 454] width 448 height 17
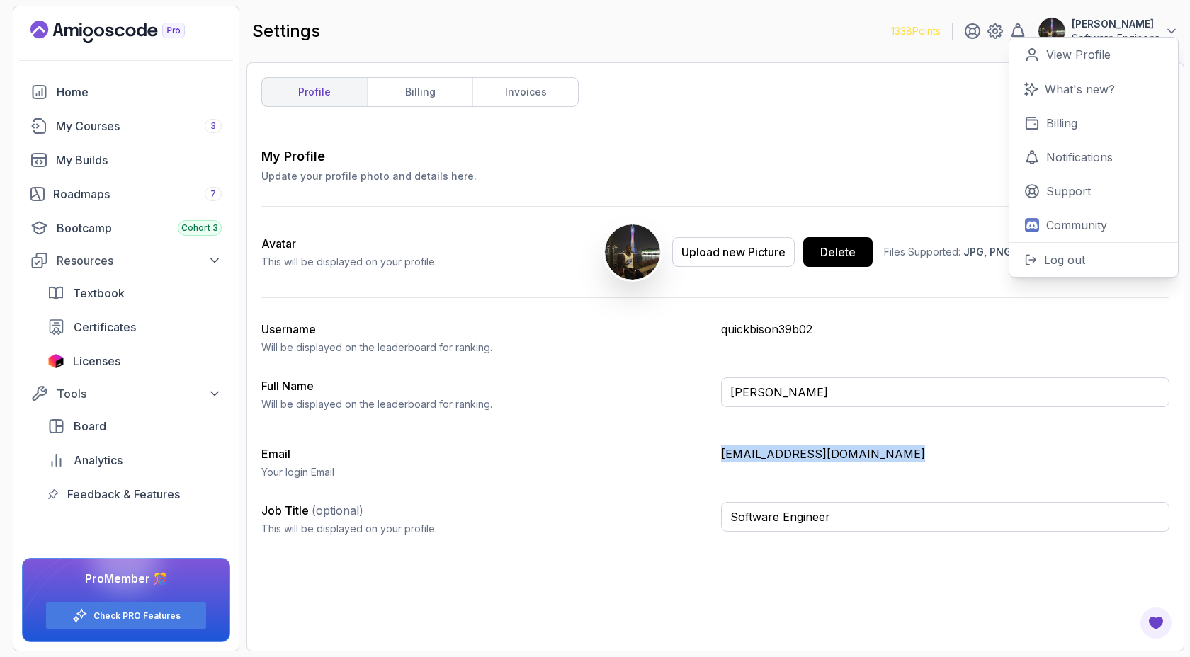
click at [863, 455] on p "akogwuemmanuel57@gmail.com" at bounding box center [945, 454] width 448 height 17
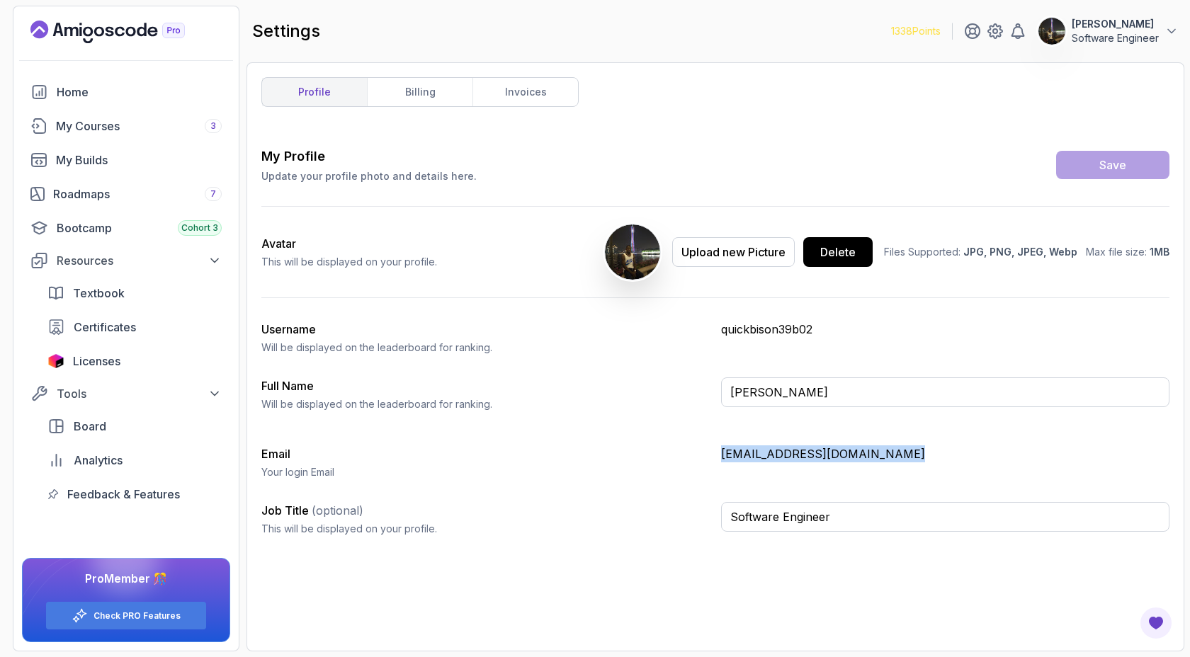
click at [863, 455] on p "akogwuemmanuel57@gmail.com" at bounding box center [945, 454] width 448 height 17
copy p "akogwuemmanuel57@gmail.com"
click at [413, 99] on link "billing" at bounding box center [420, 92] width 106 height 28
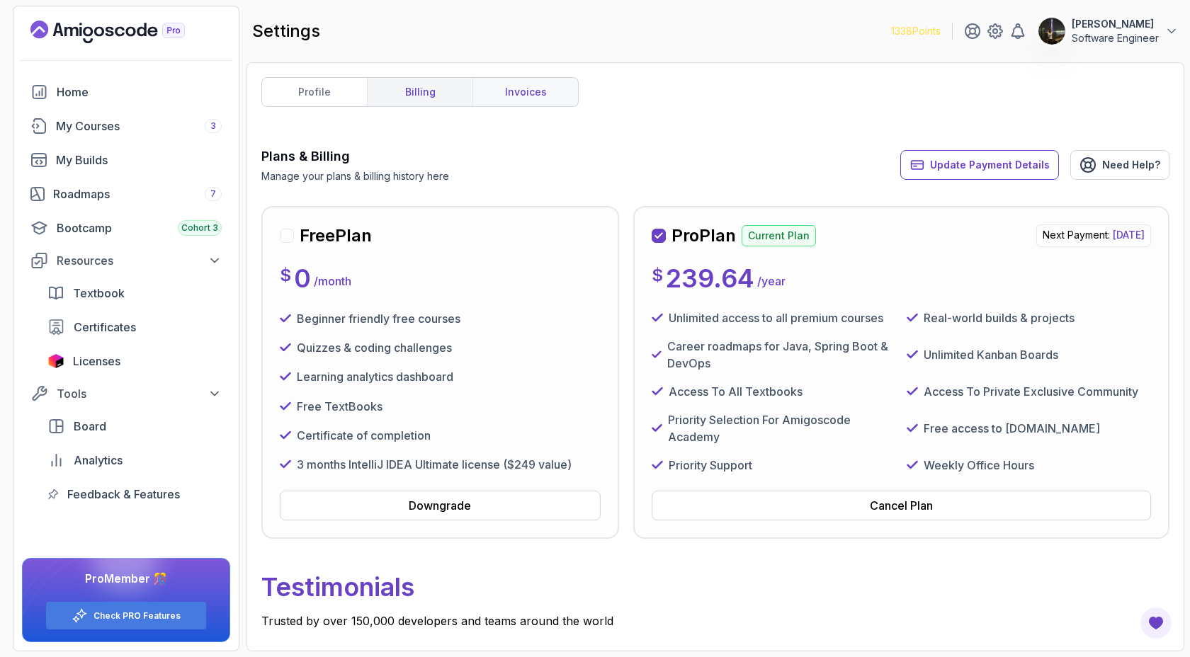
click at [516, 95] on link "invoices" at bounding box center [525, 92] width 106 height 28
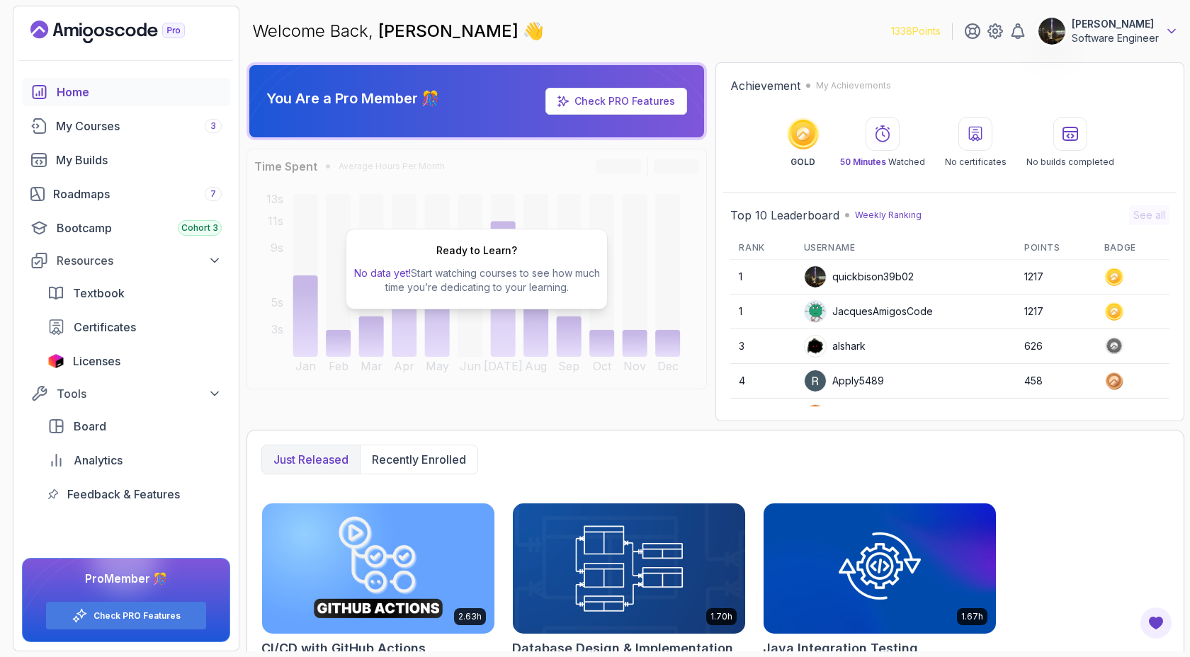
click at [1164, 28] on icon at bounding box center [1171, 31] width 14 height 14
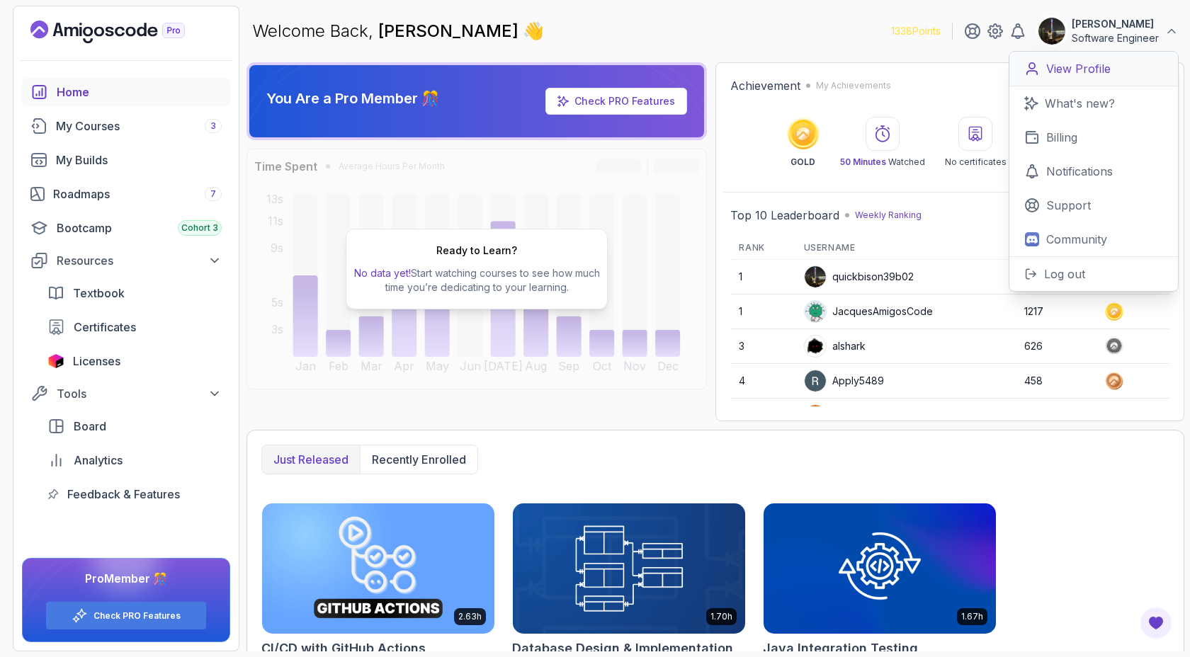
click at [1067, 73] on p "View Profile" at bounding box center [1078, 68] width 64 height 17
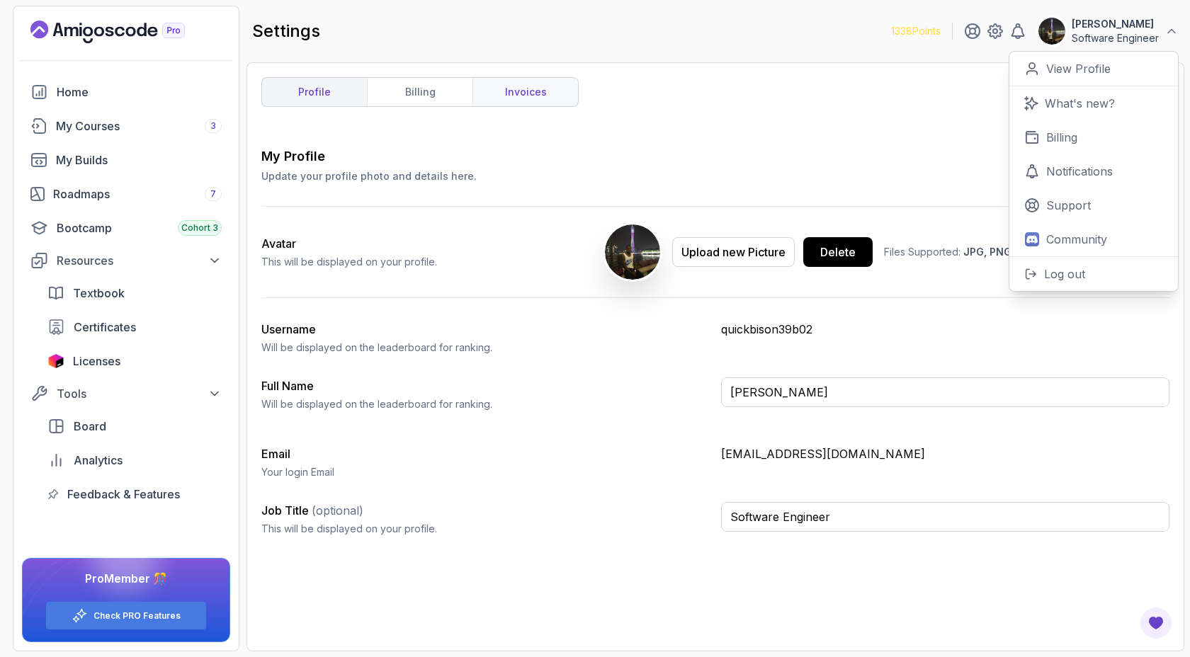
click at [526, 84] on link "invoices" at bounding box center [525, 92] width 106 height 28
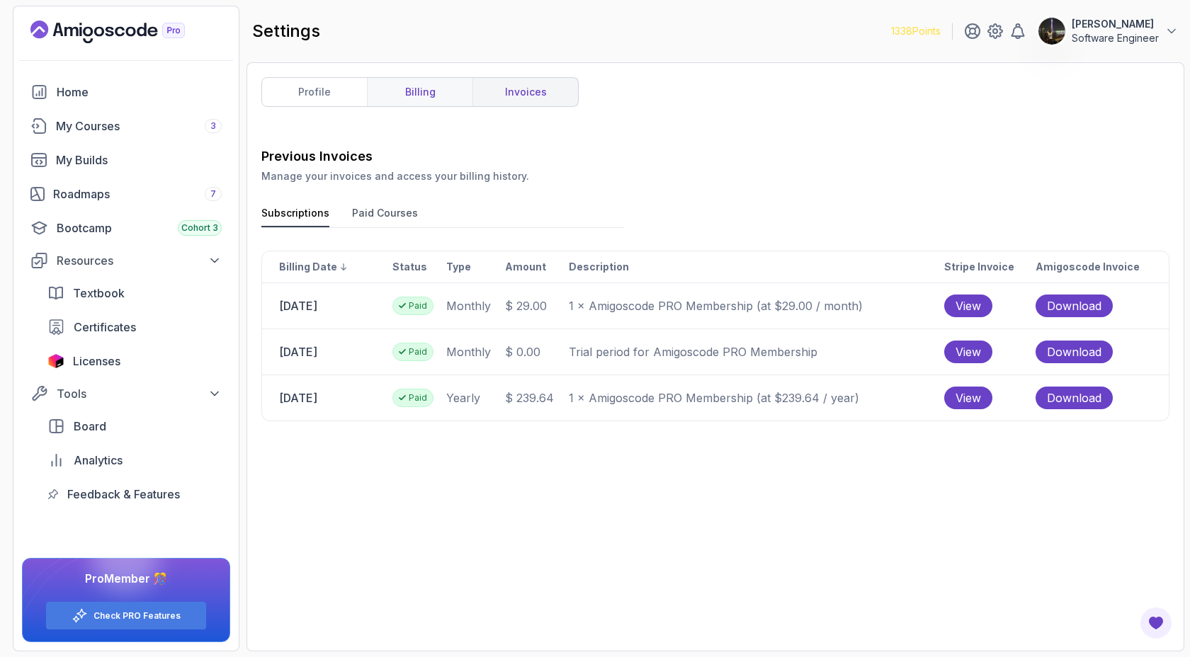
click at [443, 101] on link "billing" at bounding box center [420, 92] width 106 height 28
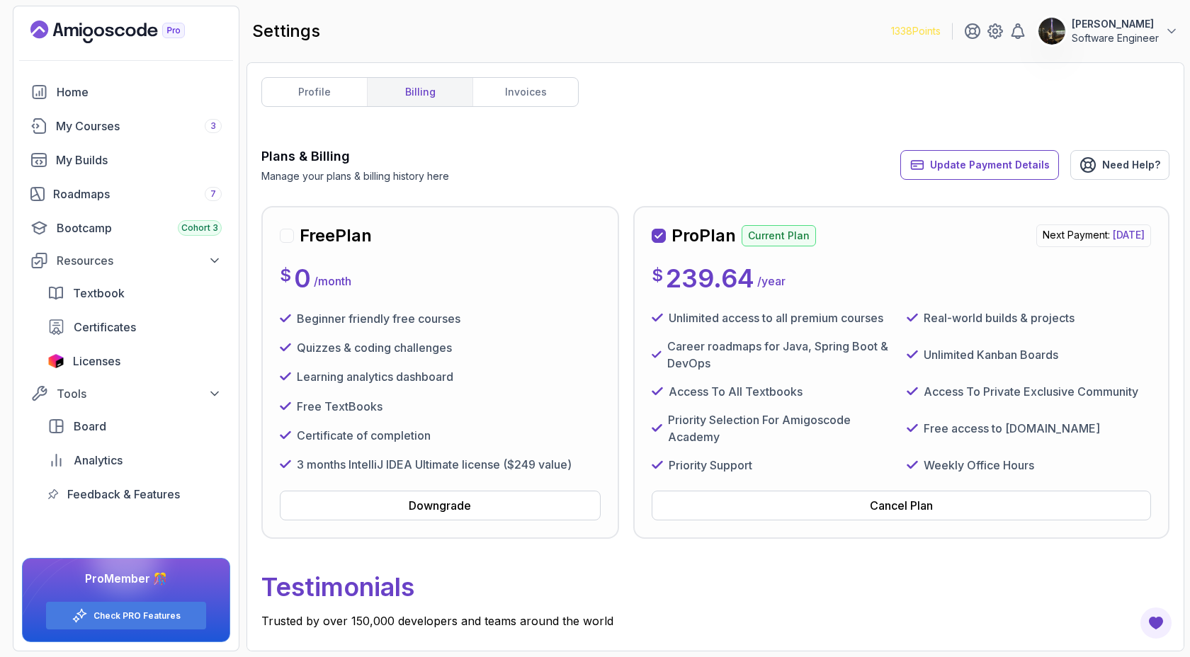
click at [344, 107] on div "profile billing invoices Plans & Billing Manage your plans & billing history he…" at bounding box center [715, 357] width 908 height 560
click at [334, 93] on link "profile" at bounding box center [314, 92] width 105 height 28
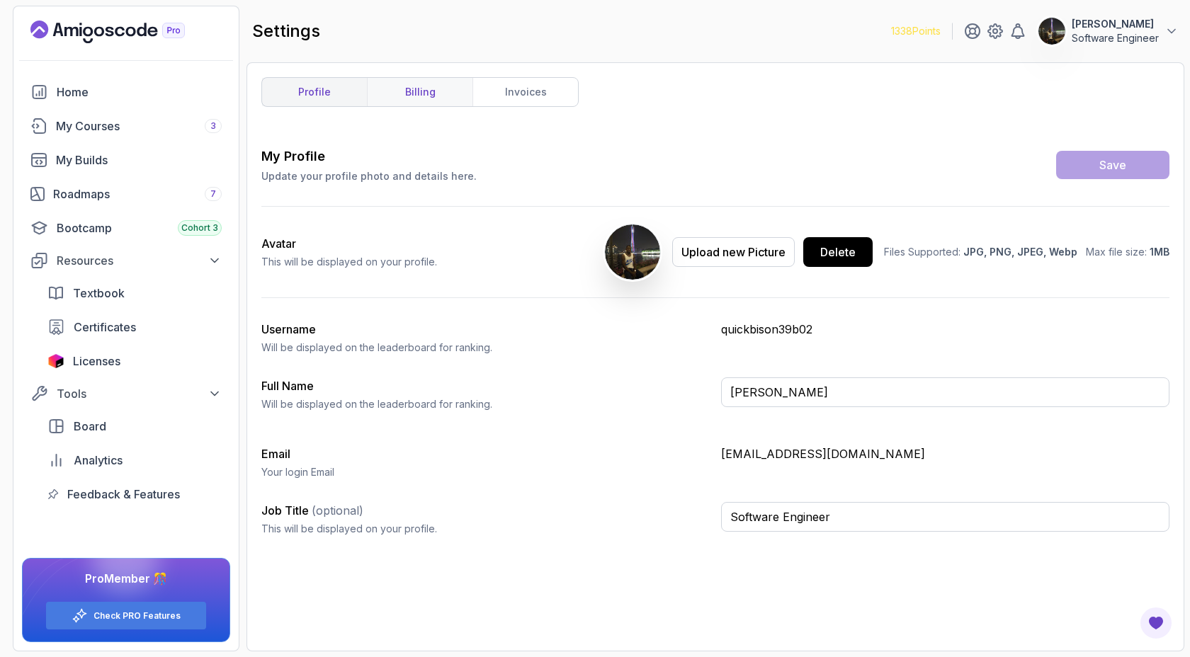
click at [409, 93] on link "billing" at bounding box center [420, 92] width 106 height 28
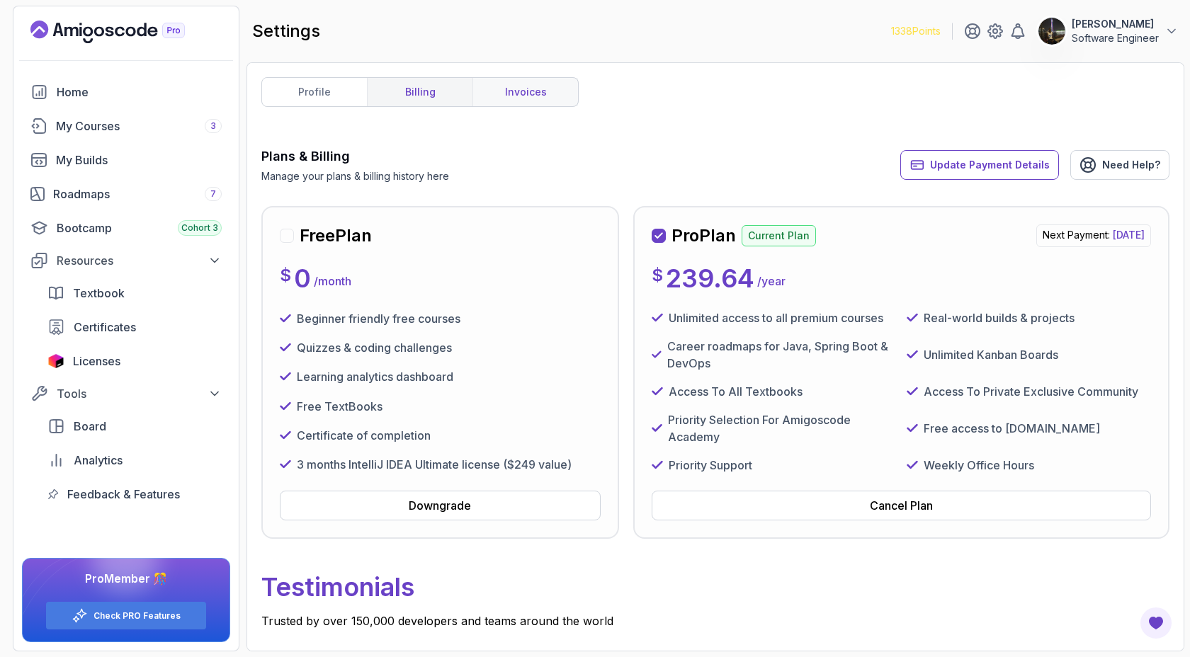
click at [512, 90] on link "invoices" at bounding box center [525, 92] width 106 height 28
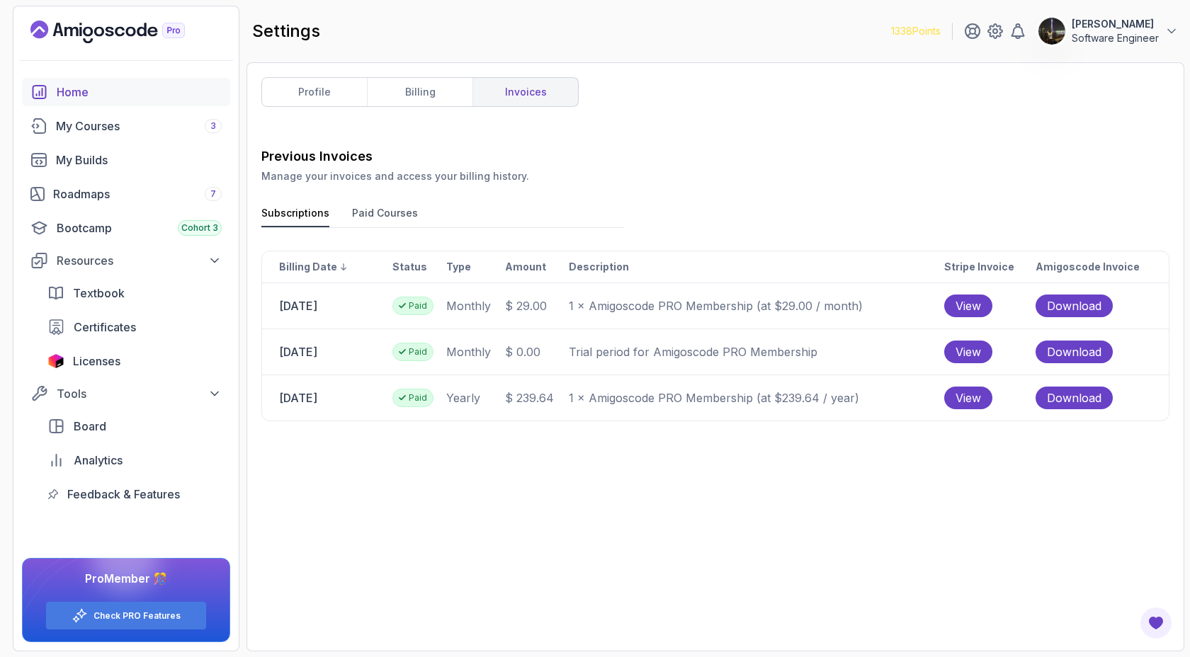
click at [112, 91] on div "Home" at bounding box center [139, 92] width 165 height 17
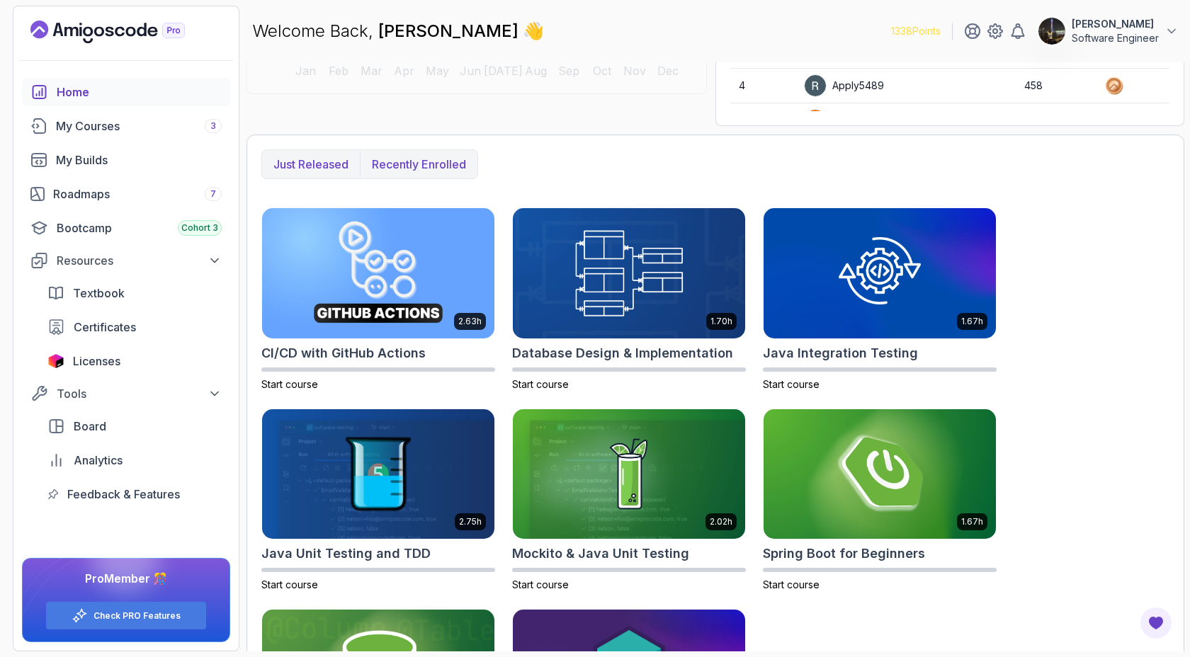
click at [436, 166] on p "Recently enrolled" at bounding box center [419, 164] width 94 height 17
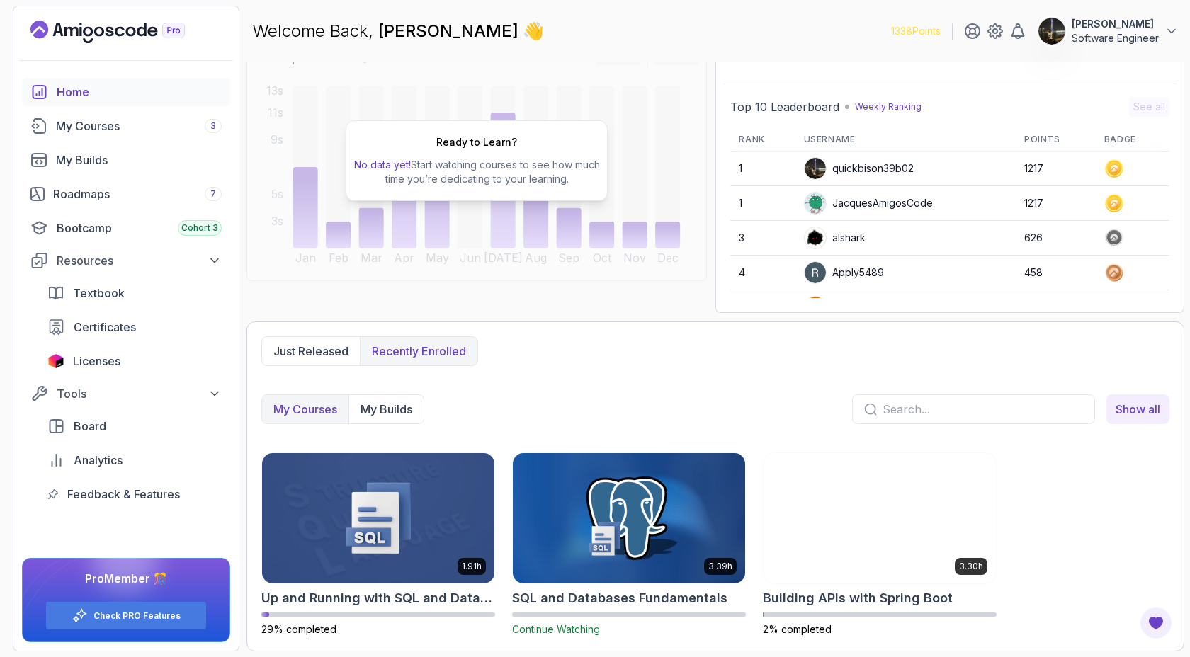
scroll to position [108, 0]
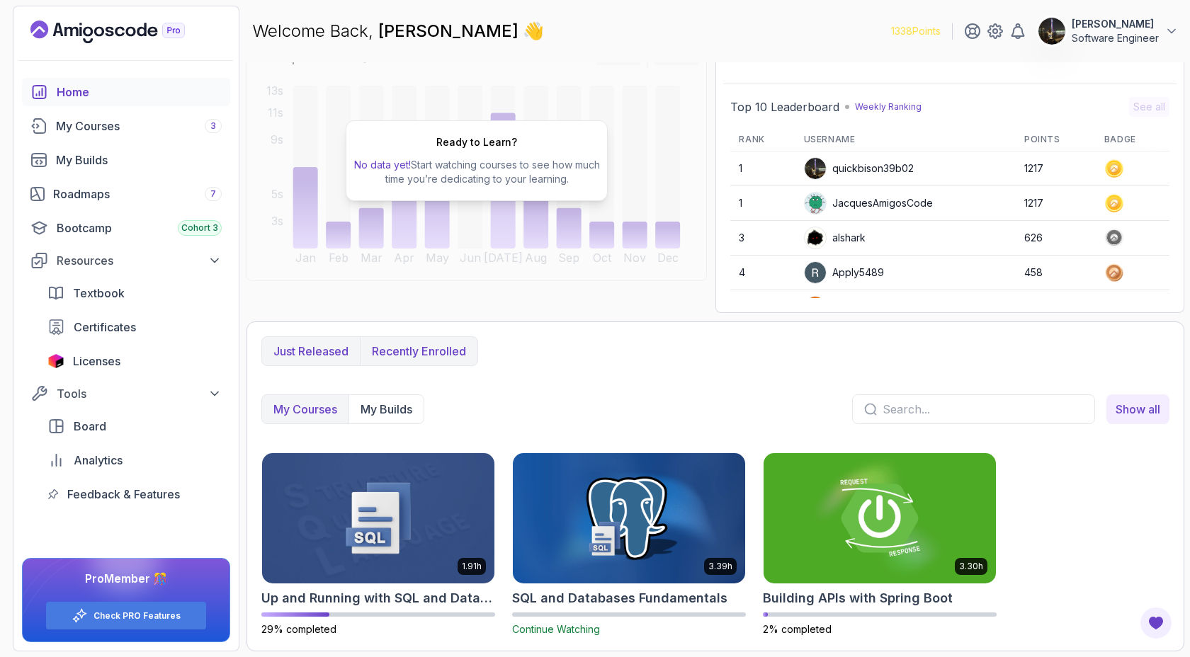
click at [324, 353] on p "Just released" at bounding box center [310, 351] width 75 height 17
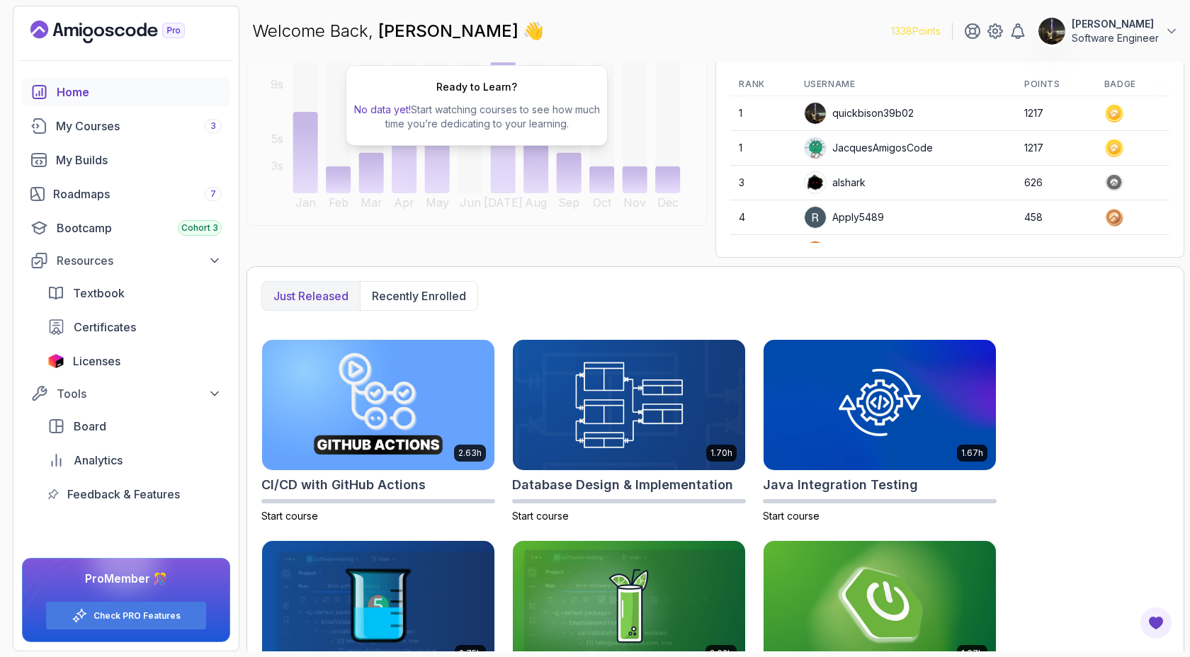
scroll to position [0, 0]
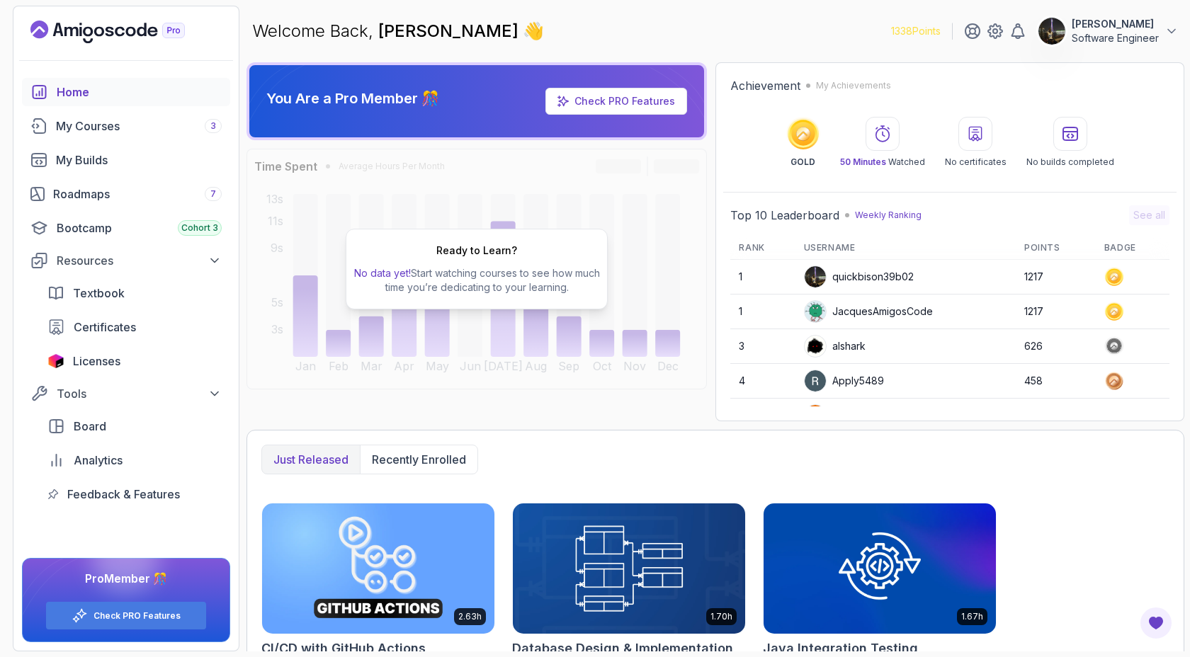
click at [893, 32] on p "1338 Points" at bounding box center [916, 31] width 50 height 14
click at [812, 277] on img at bounding box center [815, 276] width 21 height 21
click at [1146, 24] on p "[PERSON_NAME]" at bounding box center [1115, 24] width 87 height 14
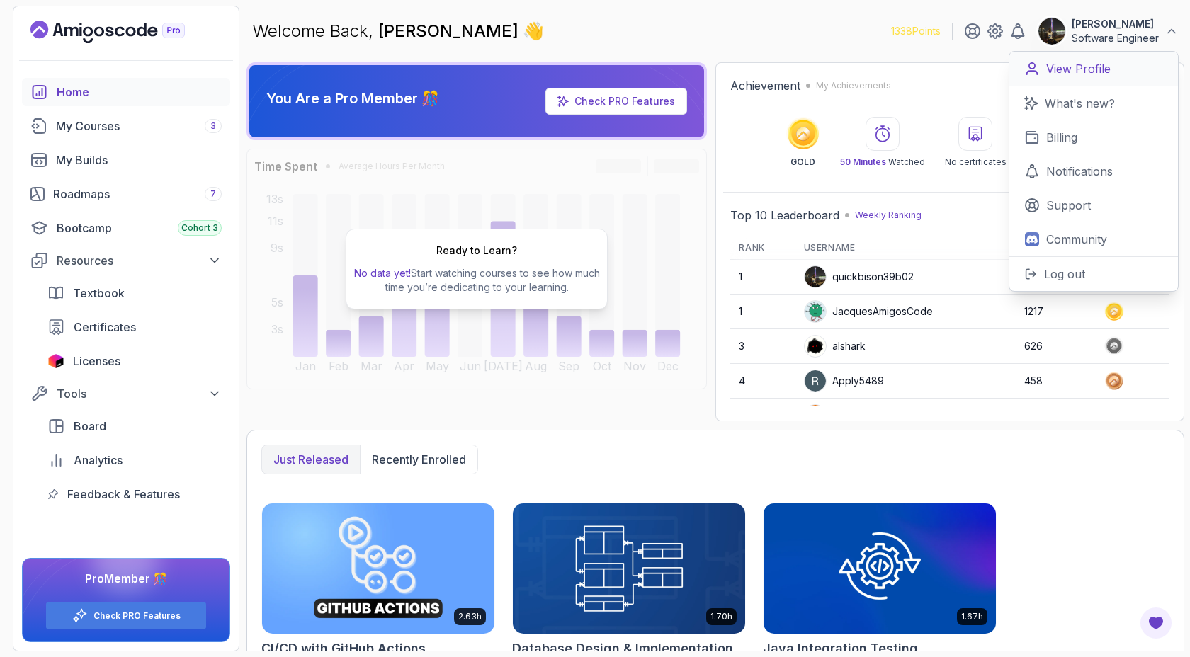
click at [1096, 70] on p "View Profile" at bounding box center [1078, 68] width 64 height 17
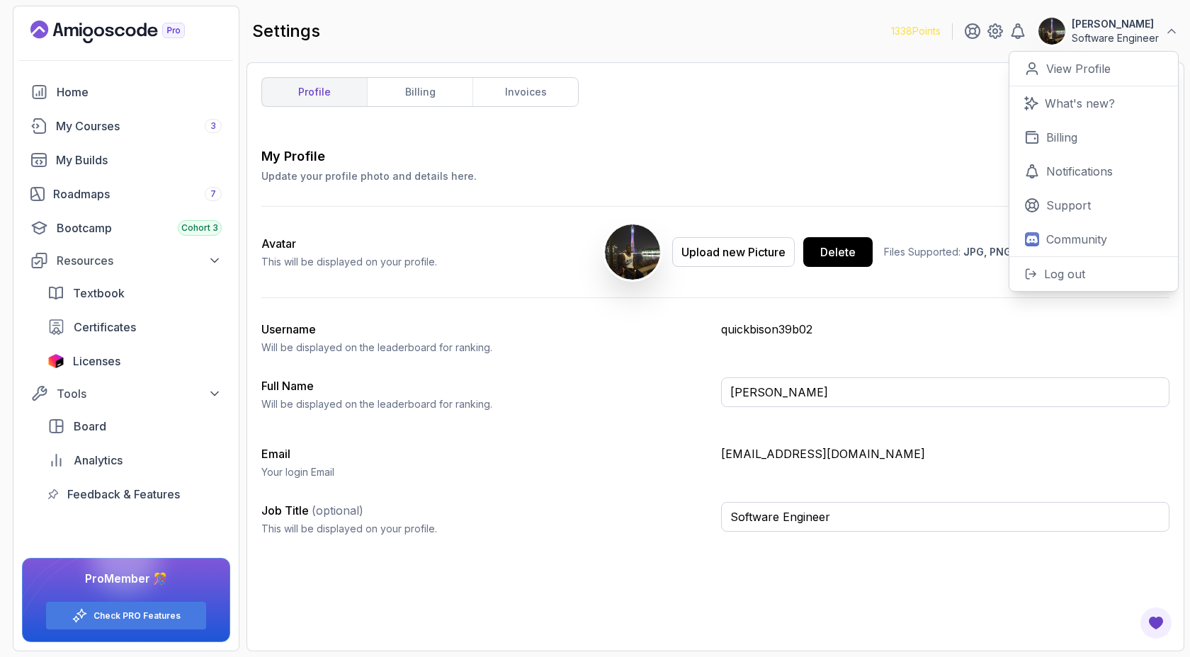
click at [793, 331] on p "quickbison39b02" at bounding box center [945, 329] width 448 height 17
